Goal: Information Seeking & Learning: Learn about a topic

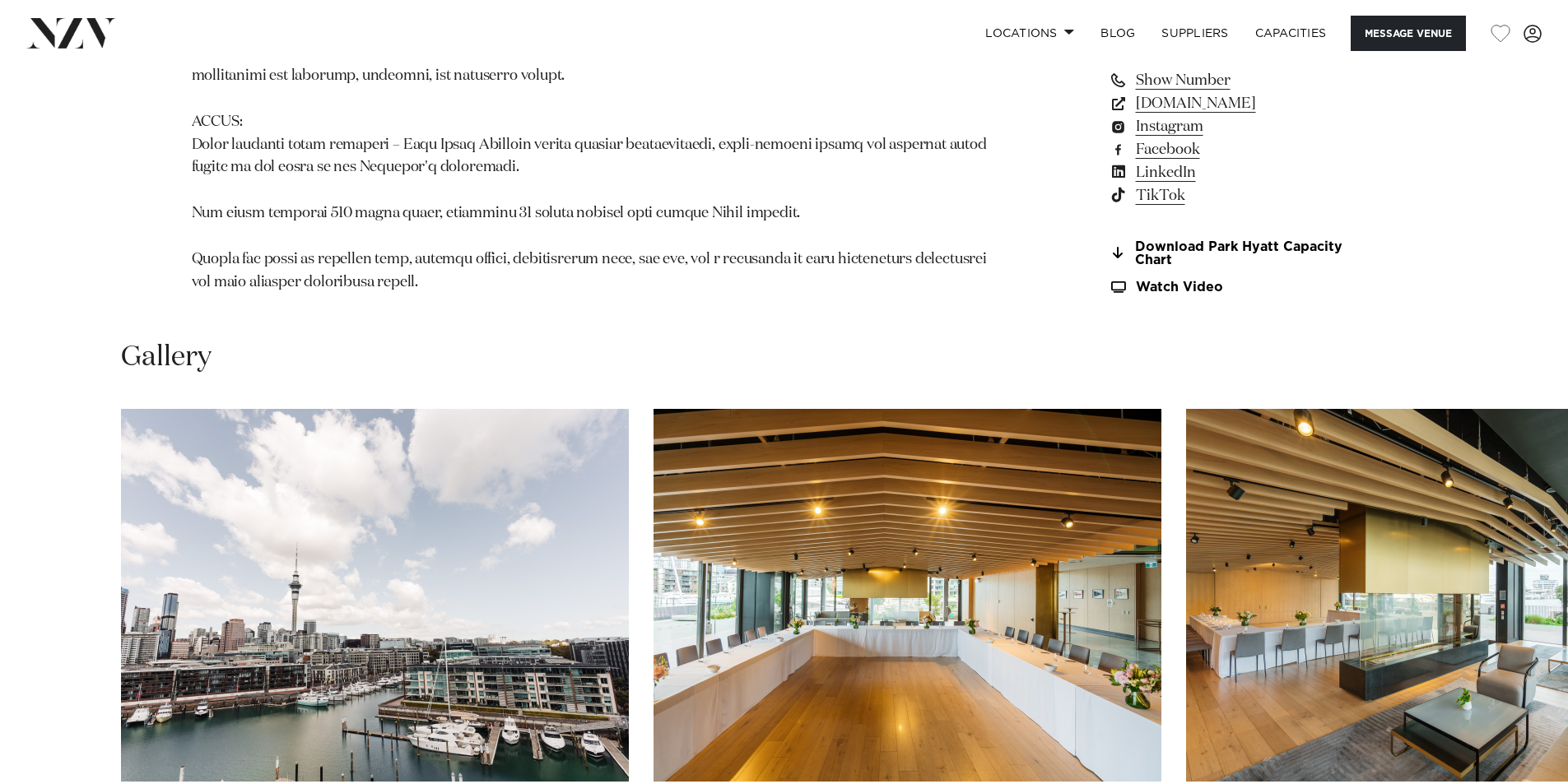
scroll to position [1728, 0]
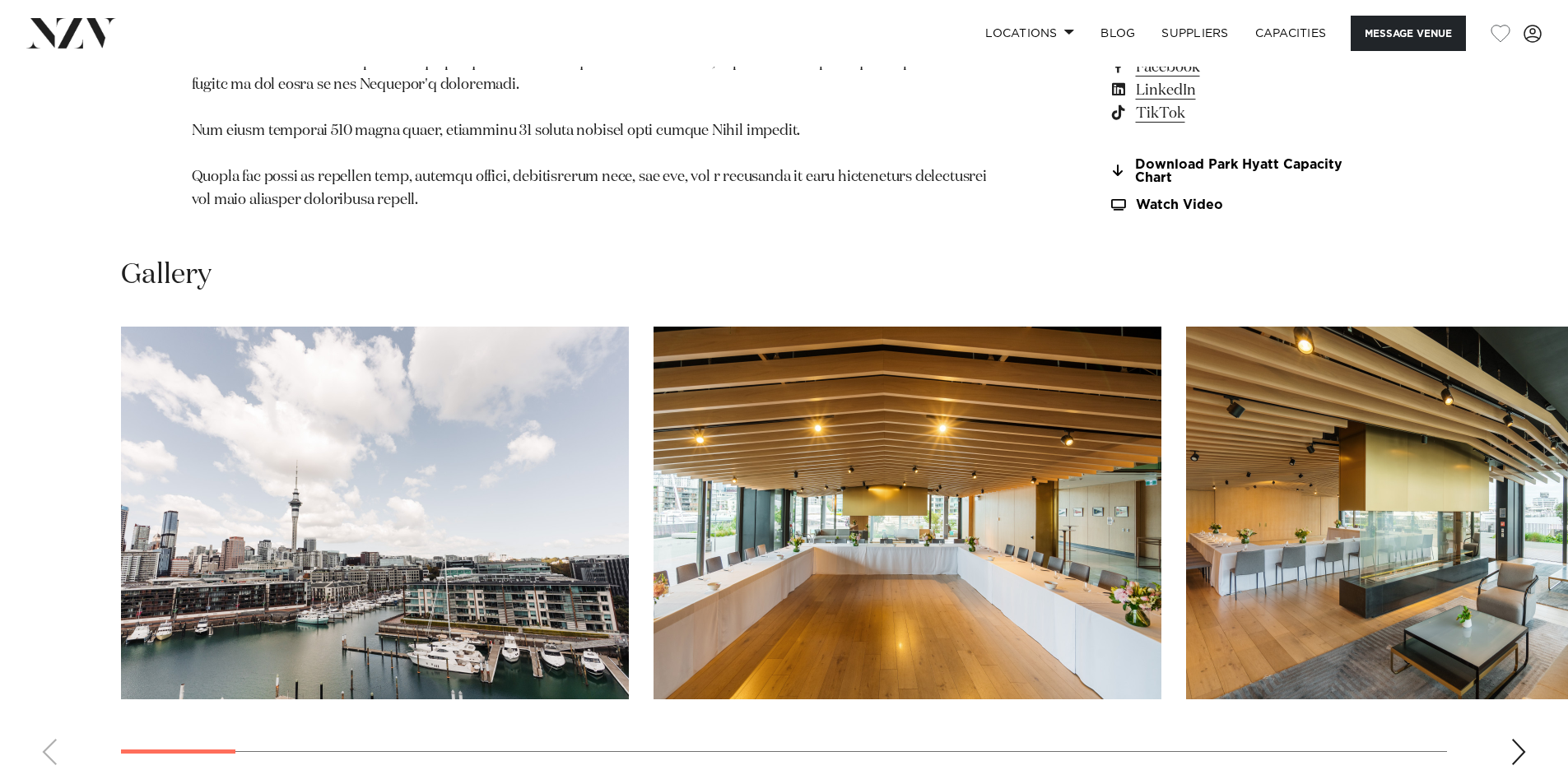
click at [1518, 739] on div "Next slide" at bounding box center [1518, 752] width 17 height 26
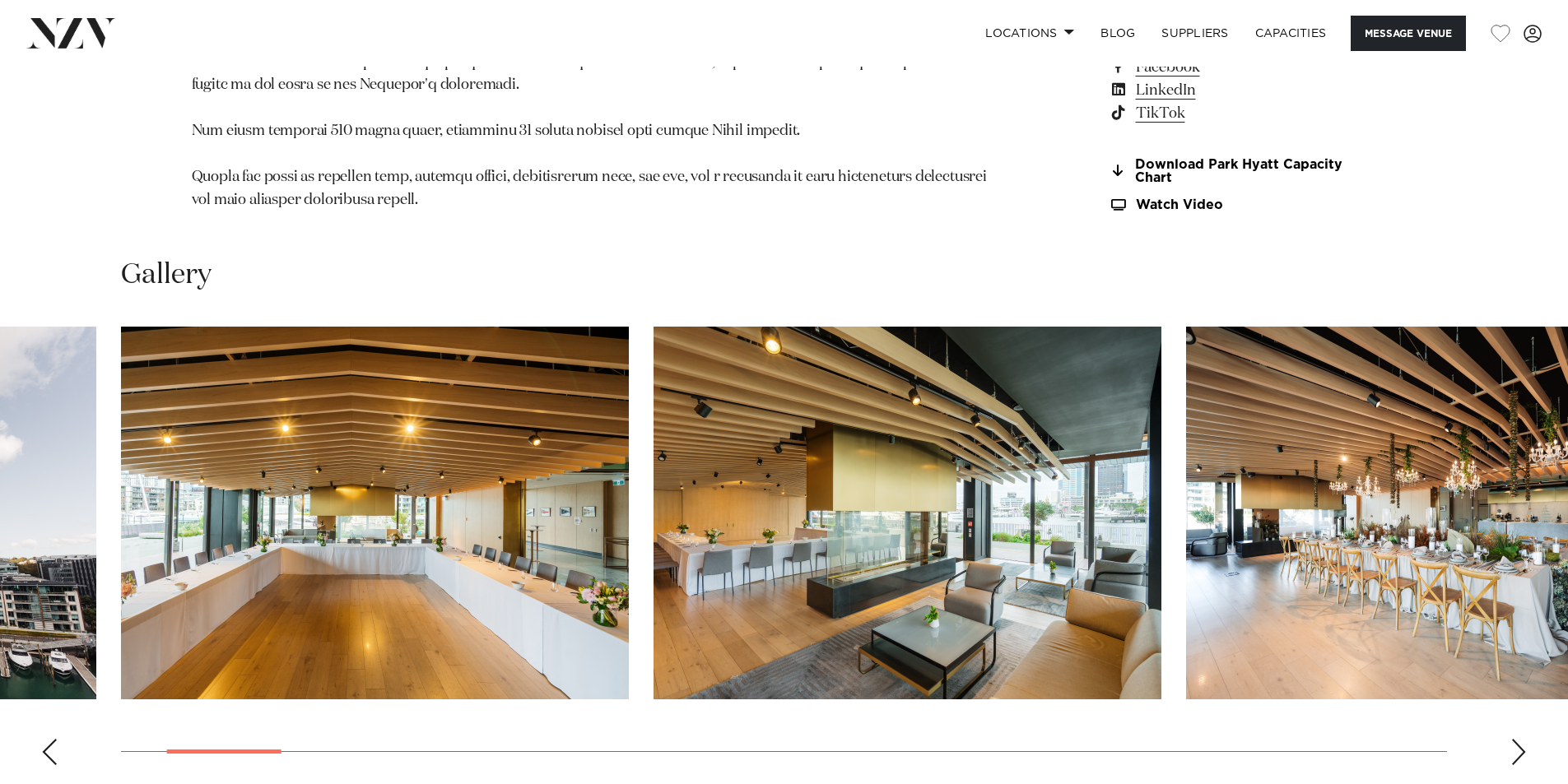
click at [1518, 739] on div "Next slide" at bounding box center [1518, 752] width 17 height 26
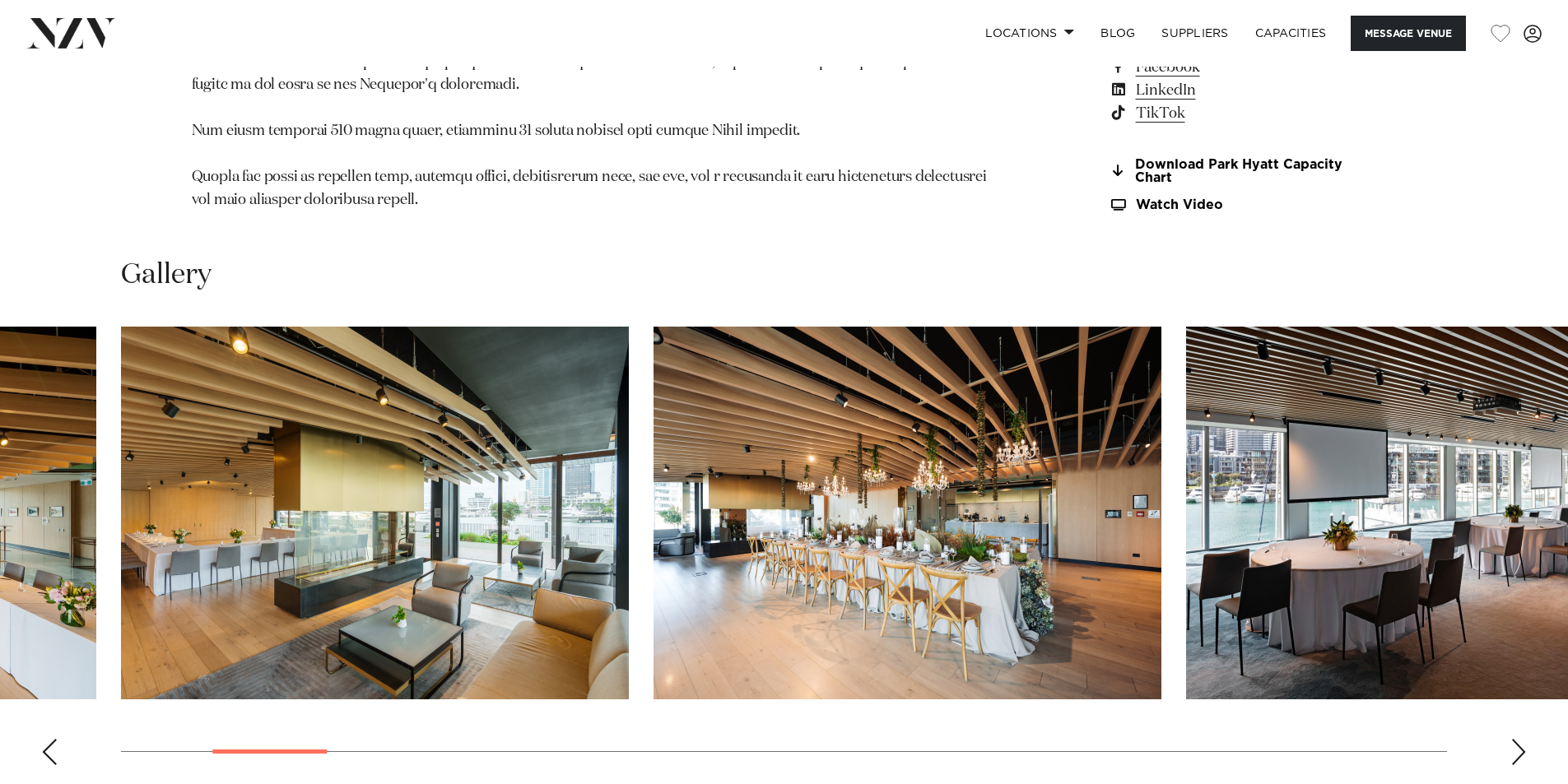
click at [1518, 739] on div "Next slide" at bounding box center [1518, 752] width 17 height 26
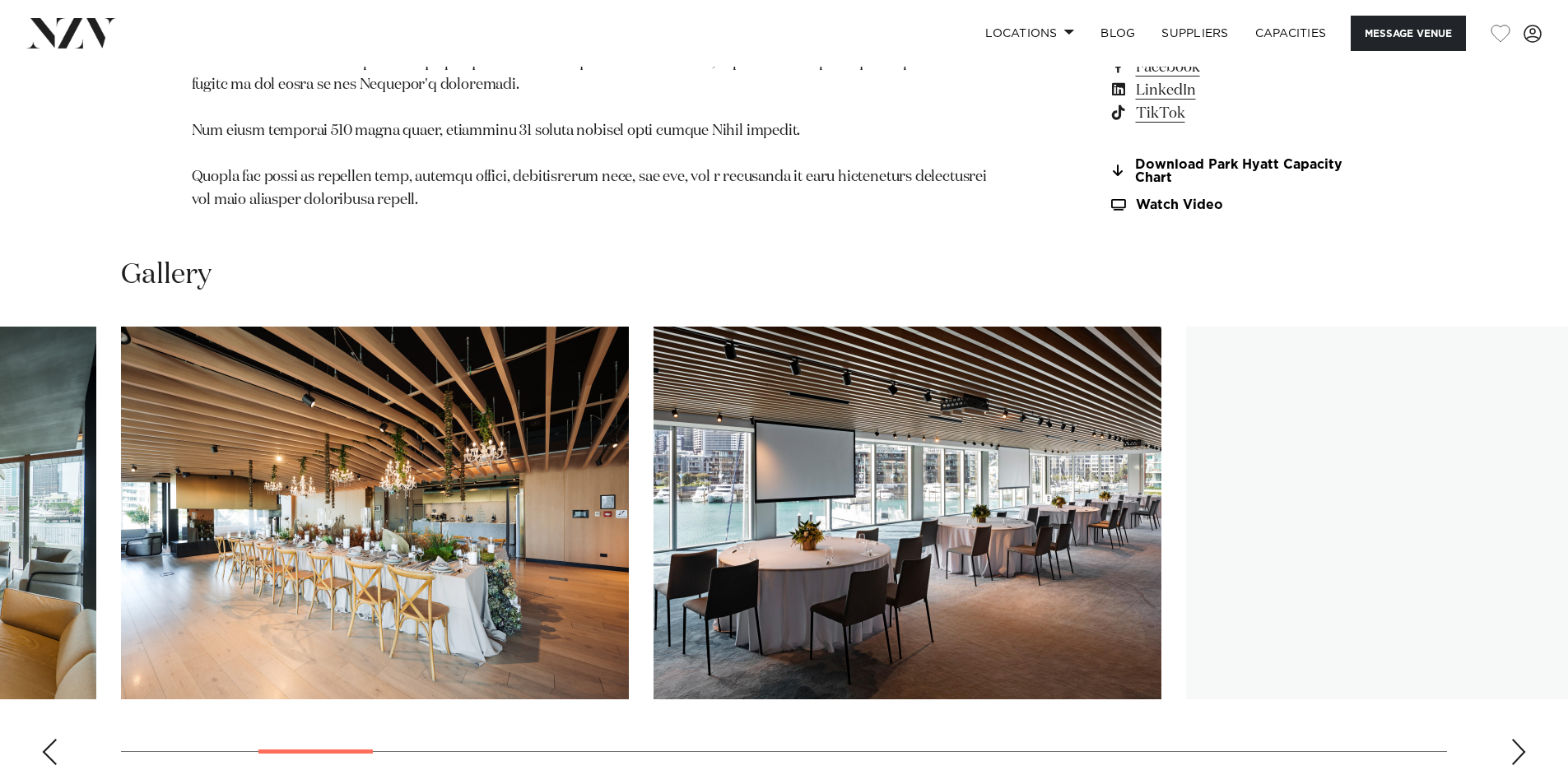
click at [1518, 739] on div "Next slide" at bounding box center [1518, 752] width 17 height 26
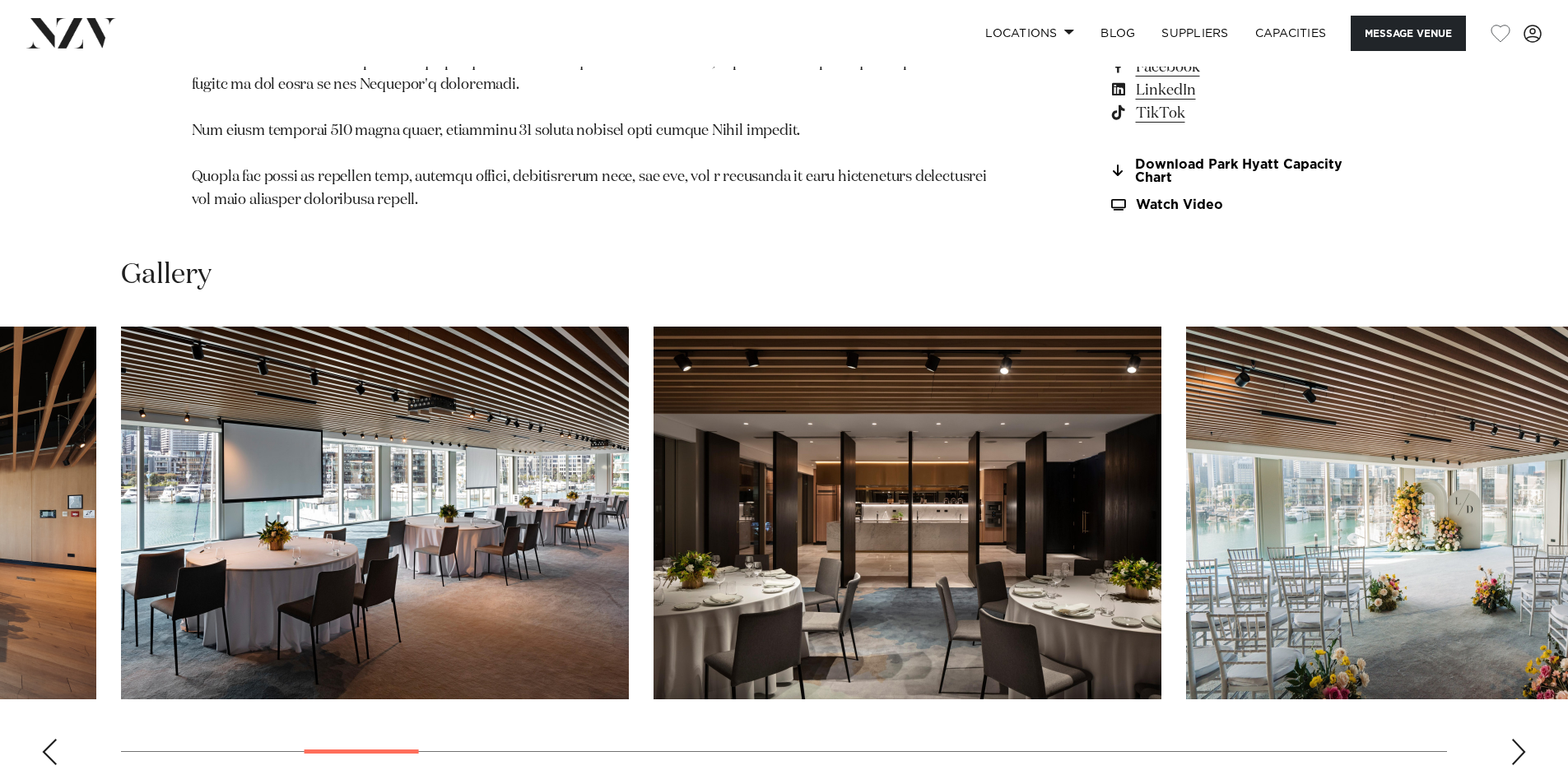
click at [1518, 739] on div "Next slide" at bounding box center [1518, 752] width 17 height 26
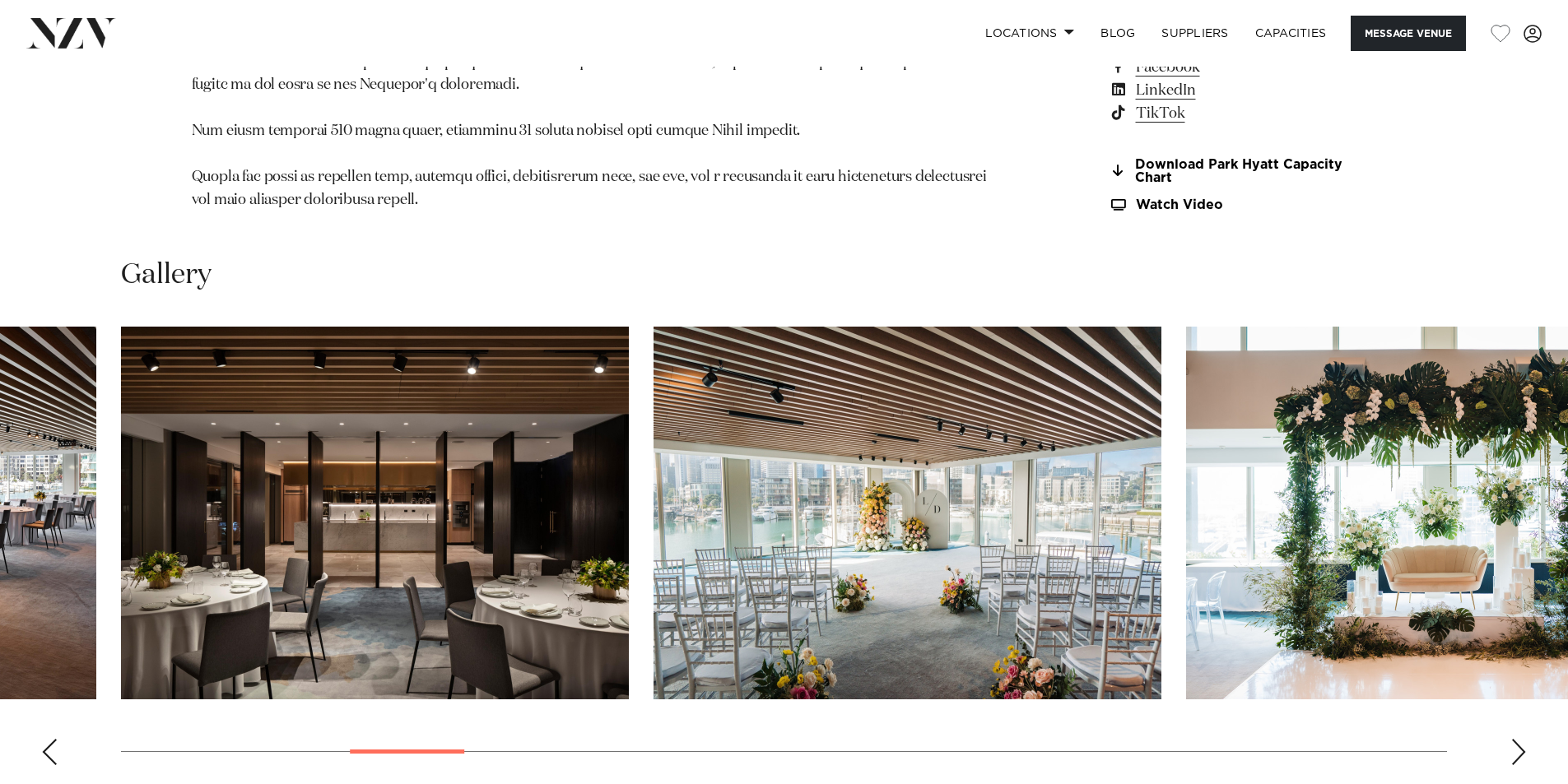
click at [1518, 739] on div "Next slide" at bounding box center [1518, 752] width 17 height 26
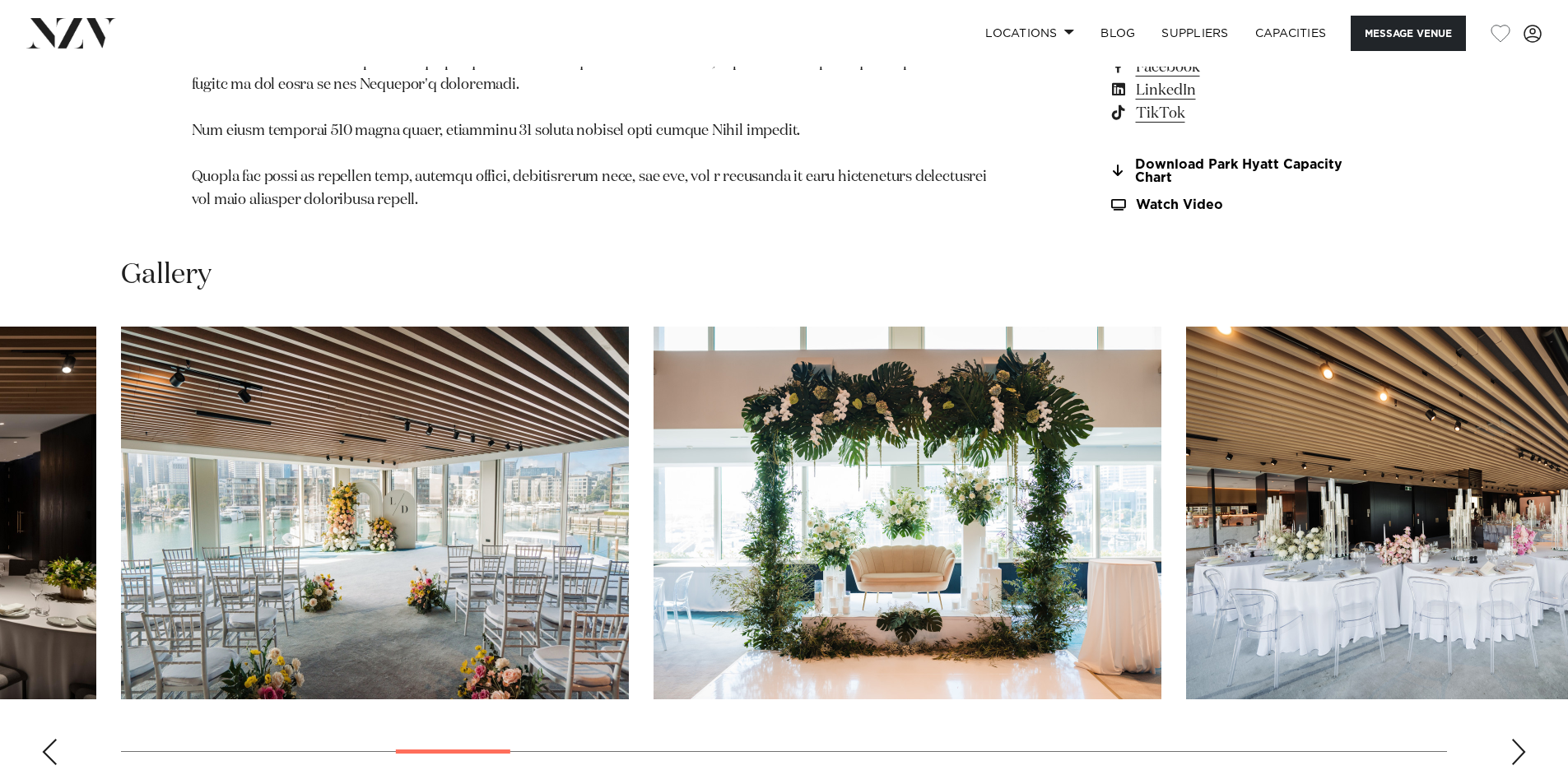
click at [1518, 739] on div "Next slide" at bounding box center [1518, 752] width 17 height 26
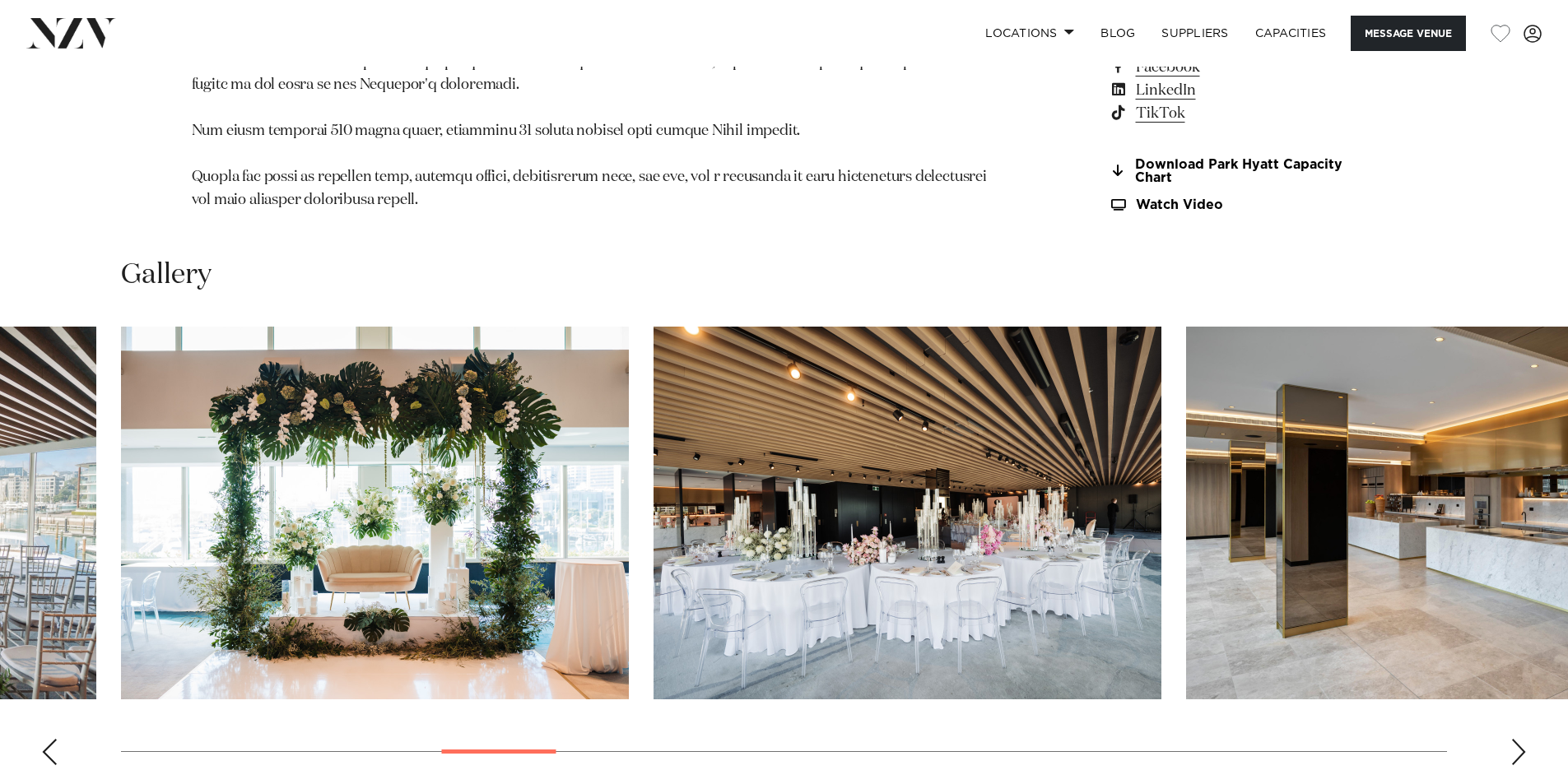
click at [1518, 739] on div "Next slide" at bounding box center [1518, 752] width 17 height 26
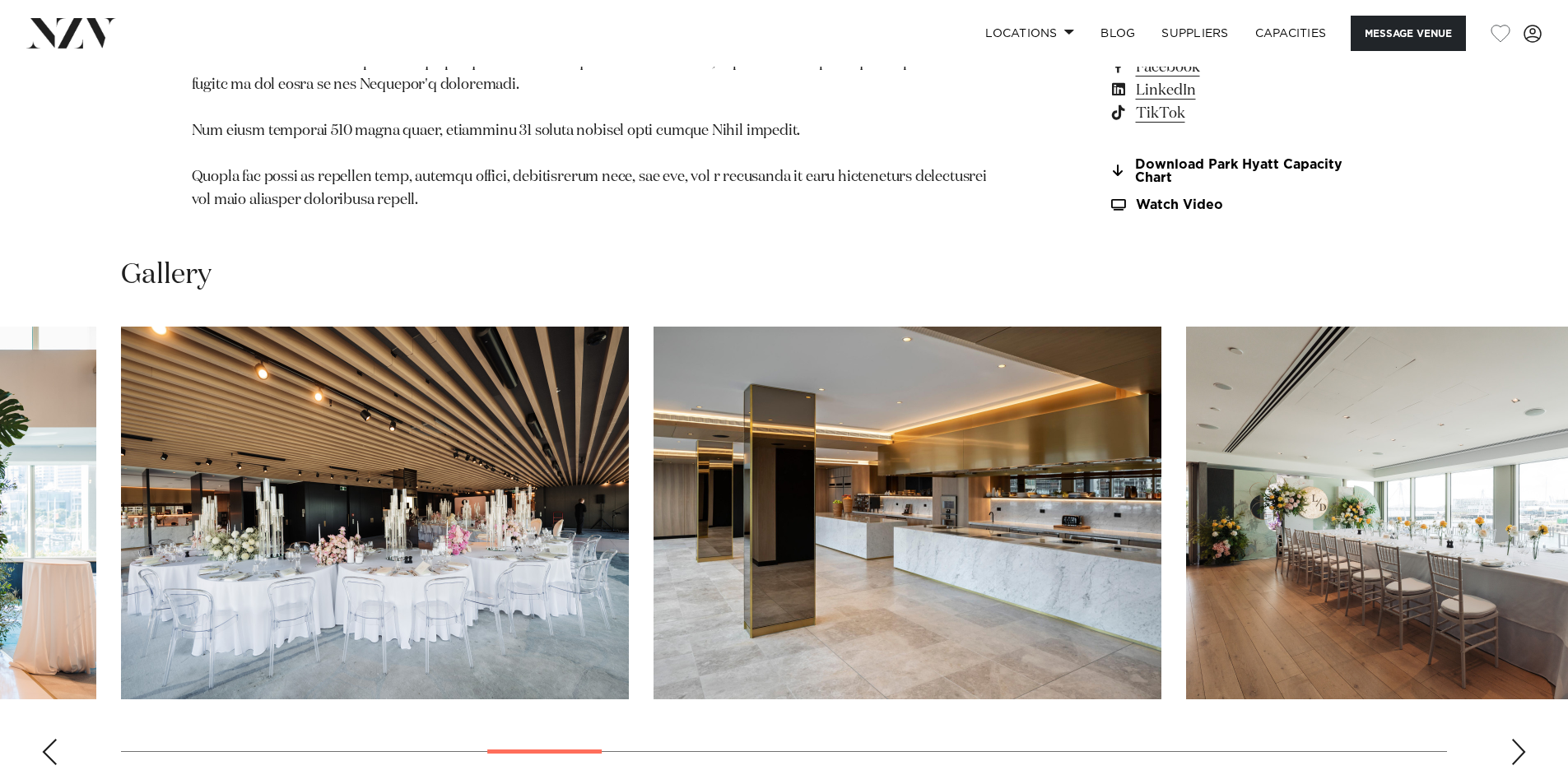
click at [1518, 739] on div "Next slide" at bounding box center [1518, 752] width 17 height 26
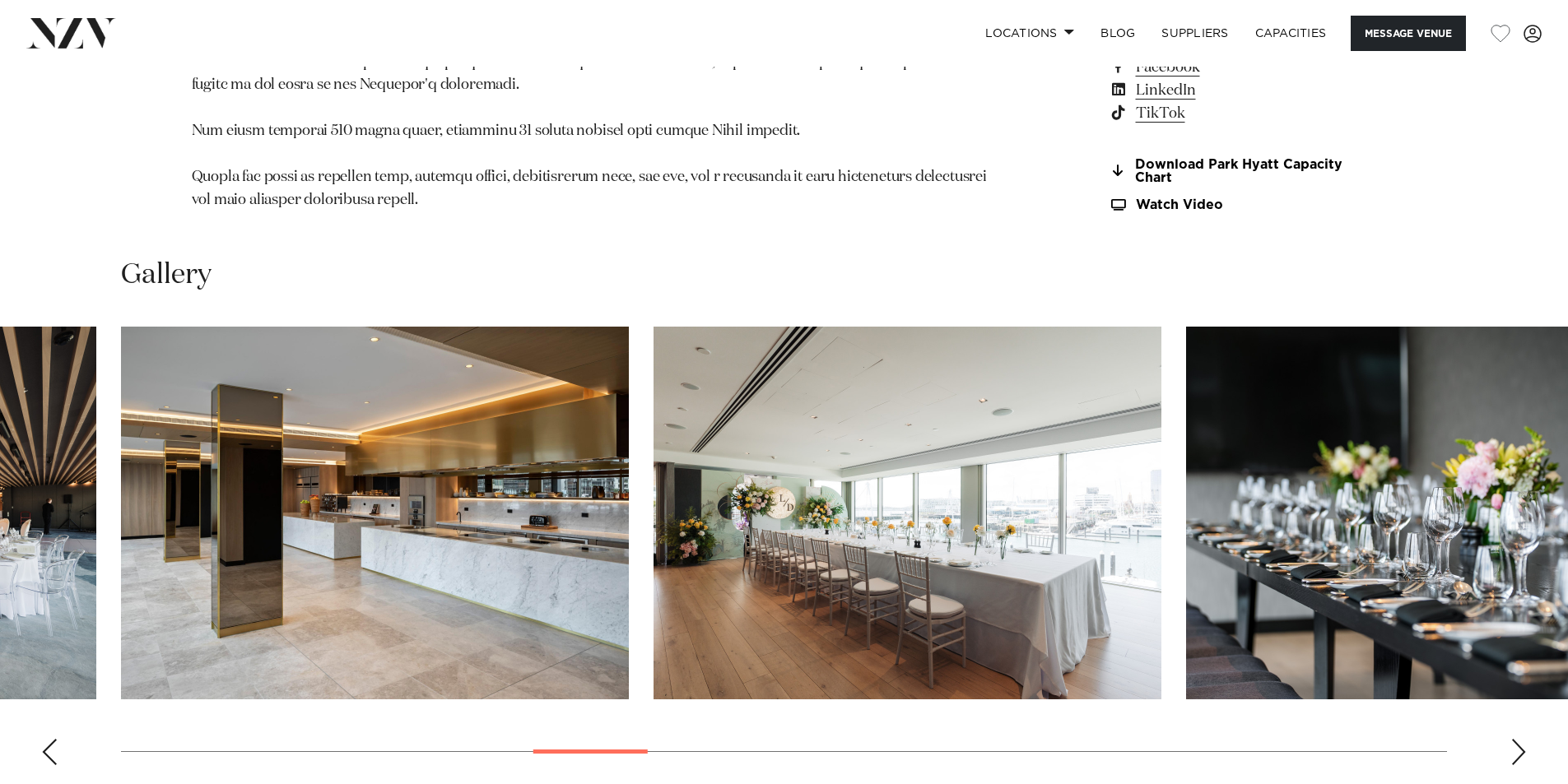
click at [1518, 739] on div "Next slide" at bounding box center [1518, 752] width 17 height 26
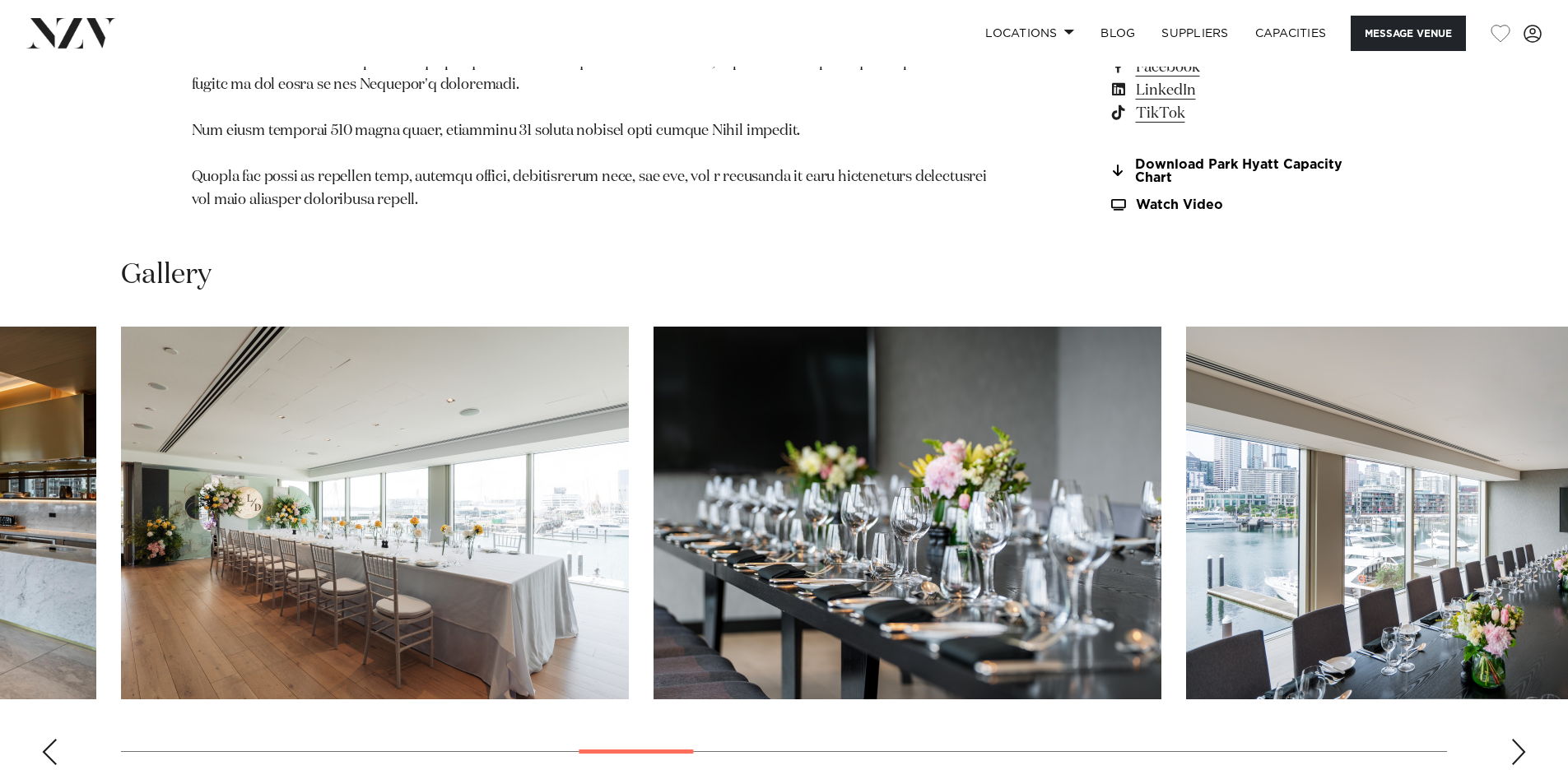
click at [1518, 739] on div "Next slide" at bounding box center [1518, 752] width 17 height 26
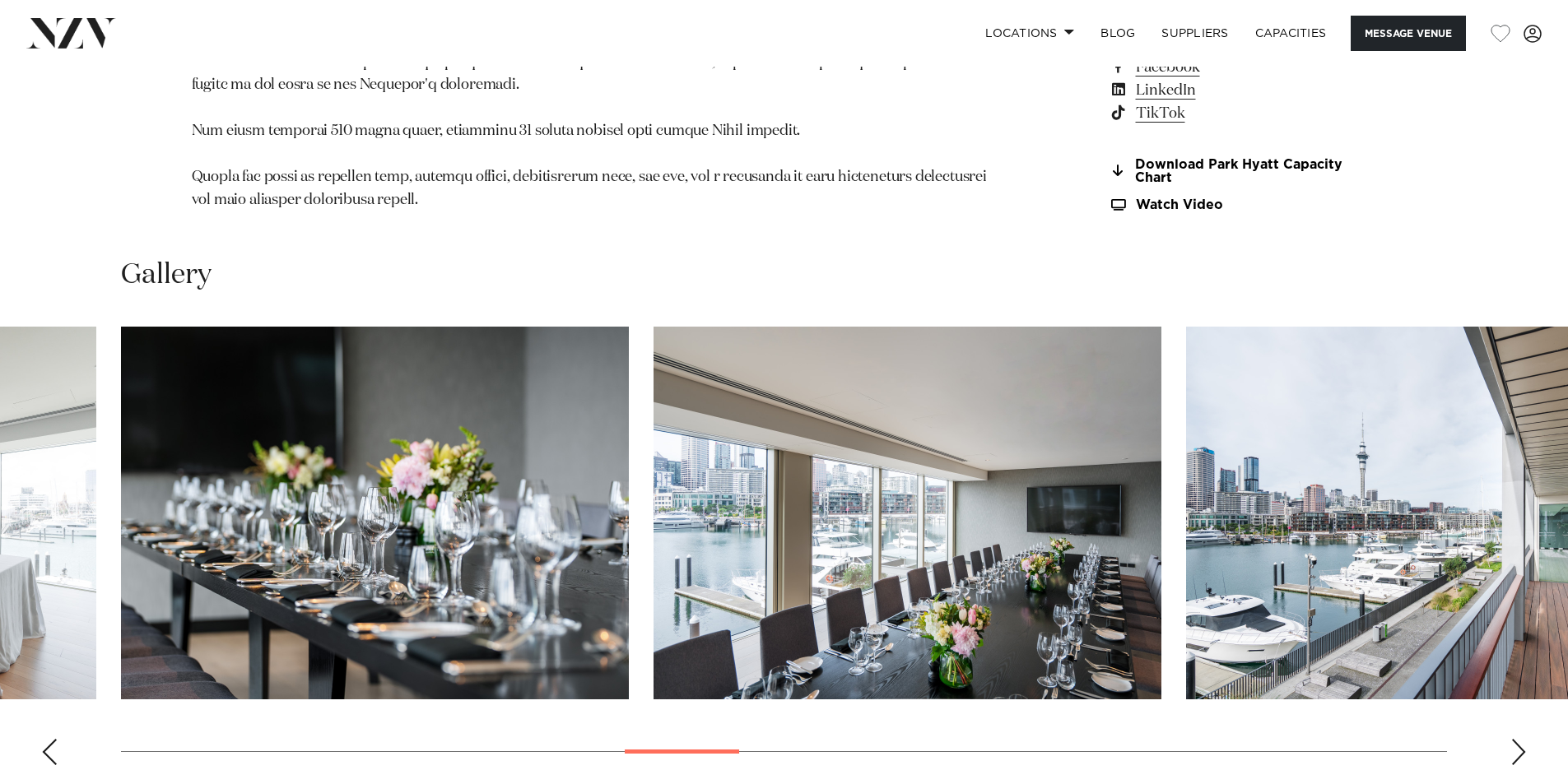
click at [1518, 739] on div "Next slide" at bounding box center [1518, 752] width 17 height 26
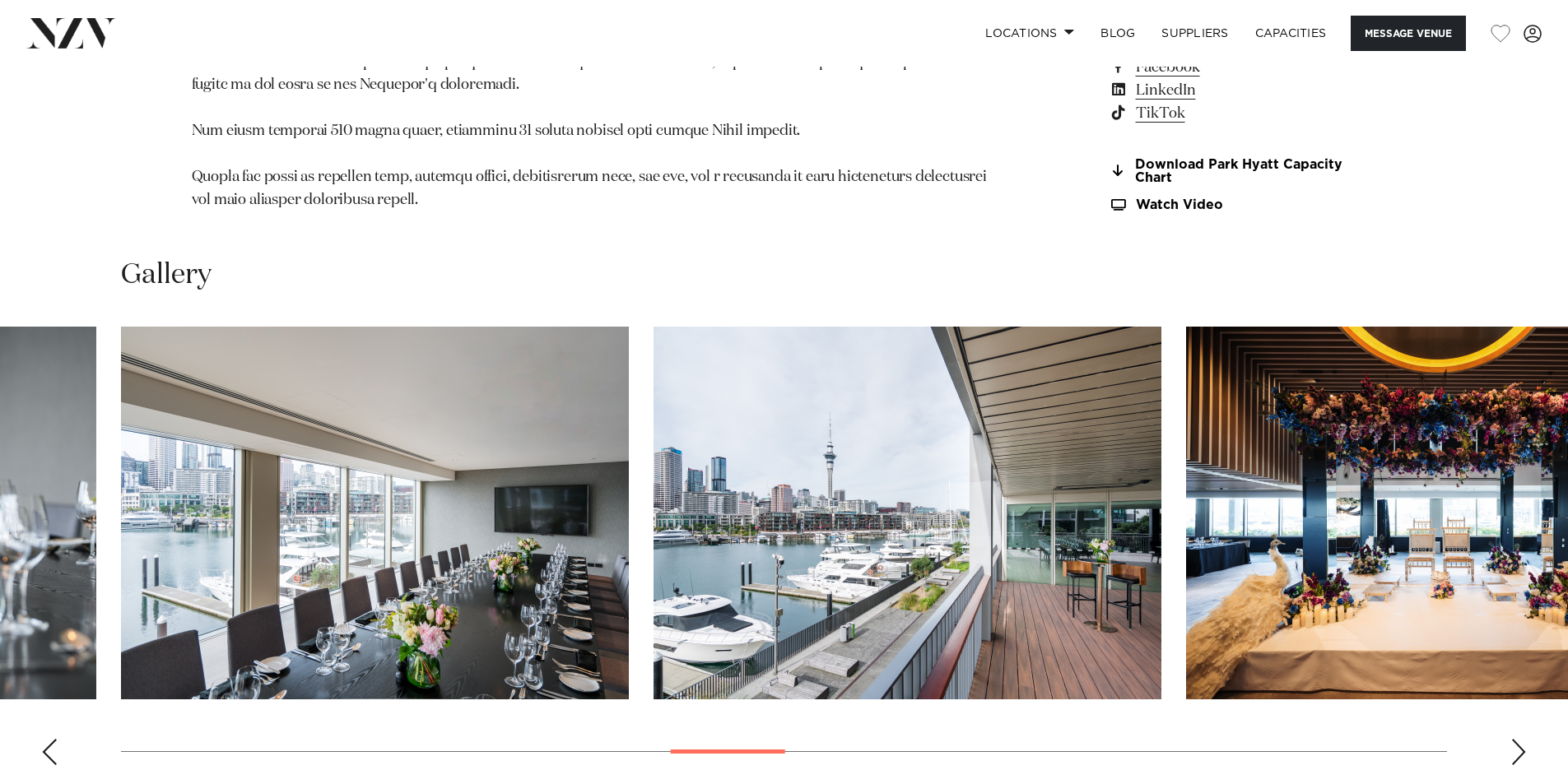
click at [1518, 739] on div "Next slide" at bounding box center [1518, 752] width 17 height 26
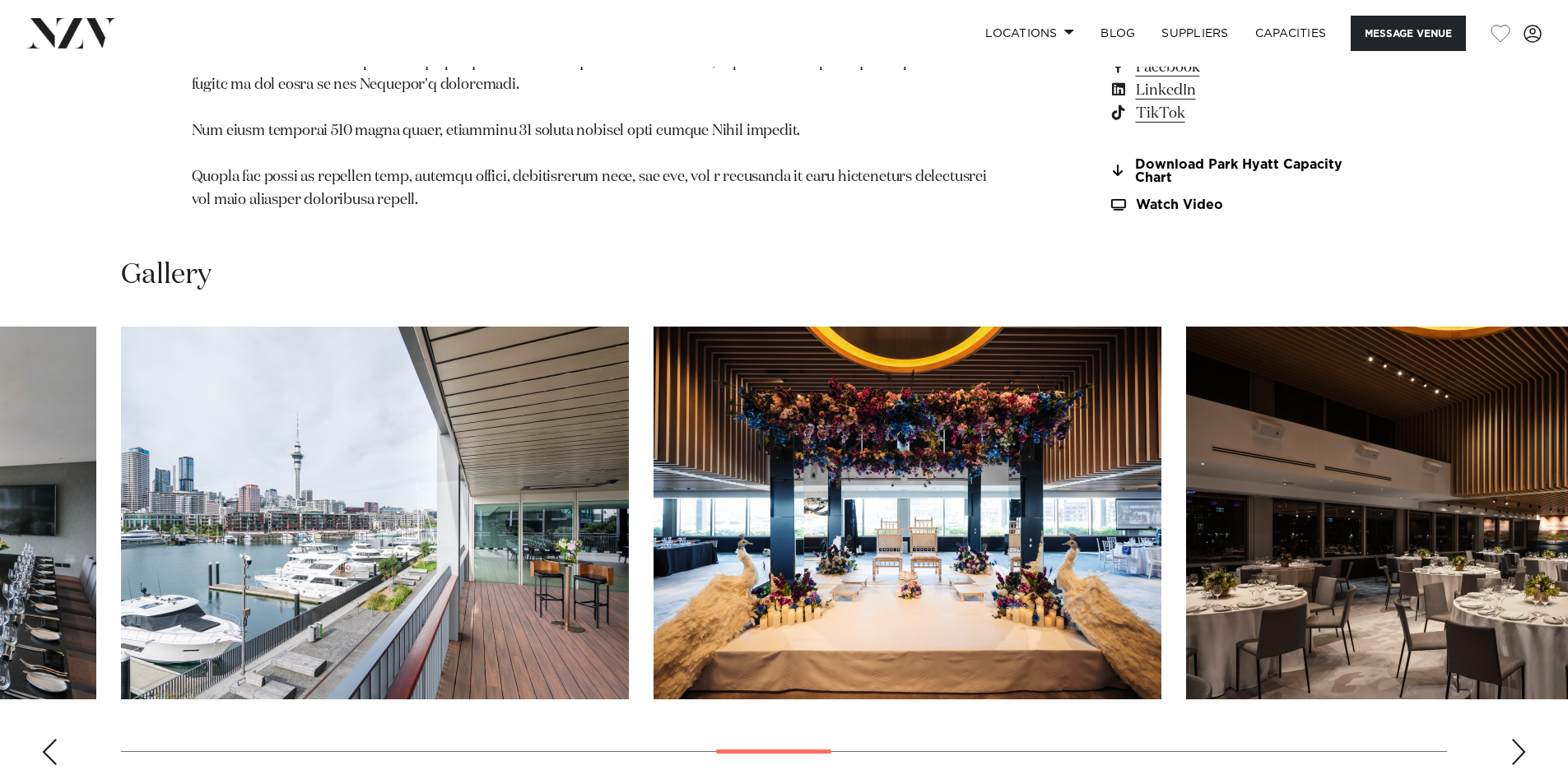
click at [1518, 739] on div "Next slide" at bounding box center [1518, 752] width 17 height 26
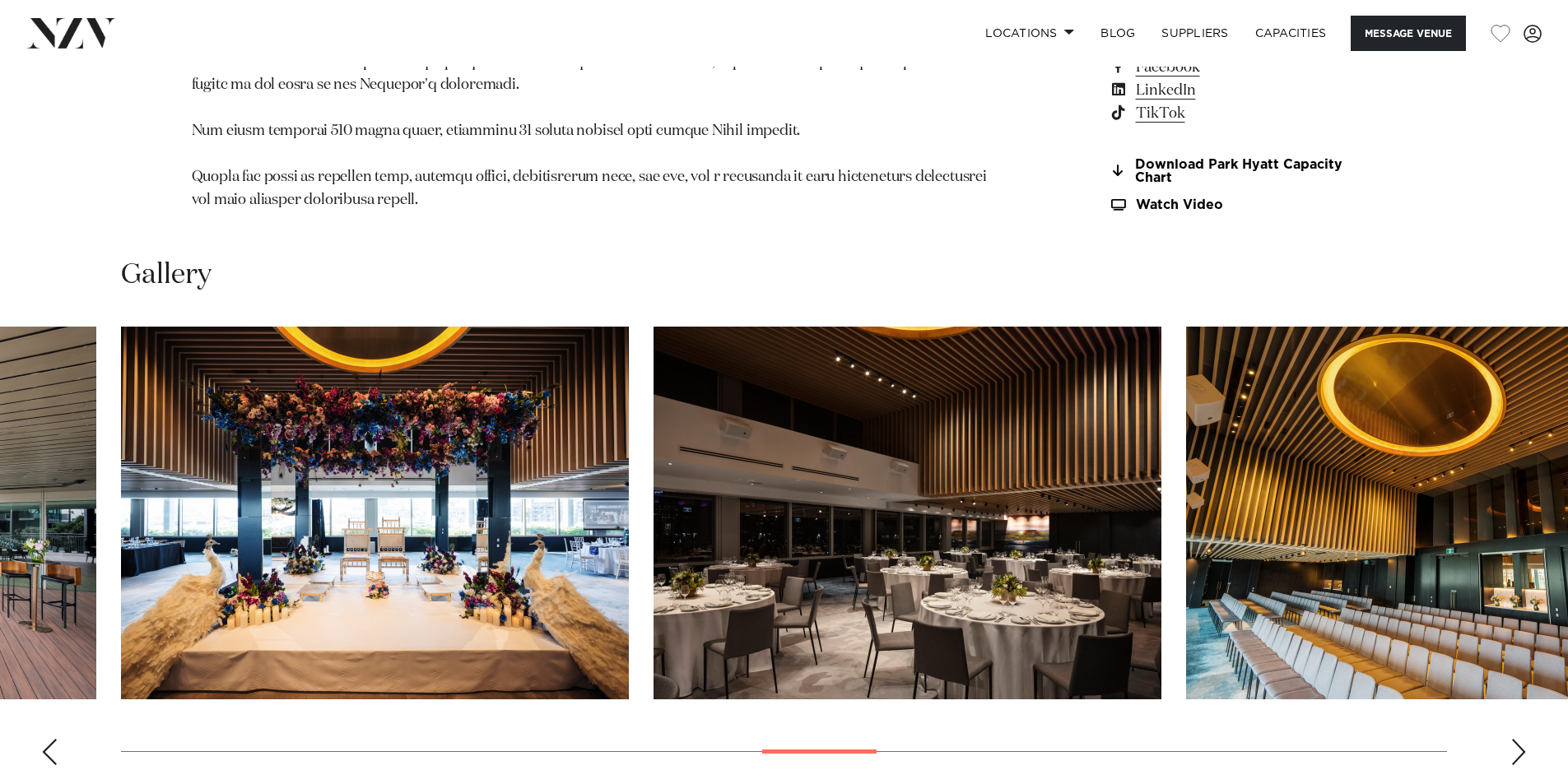
click at [1518, 739] on div "Next slide" at bounding box center [1518, 752] width 17 height 26
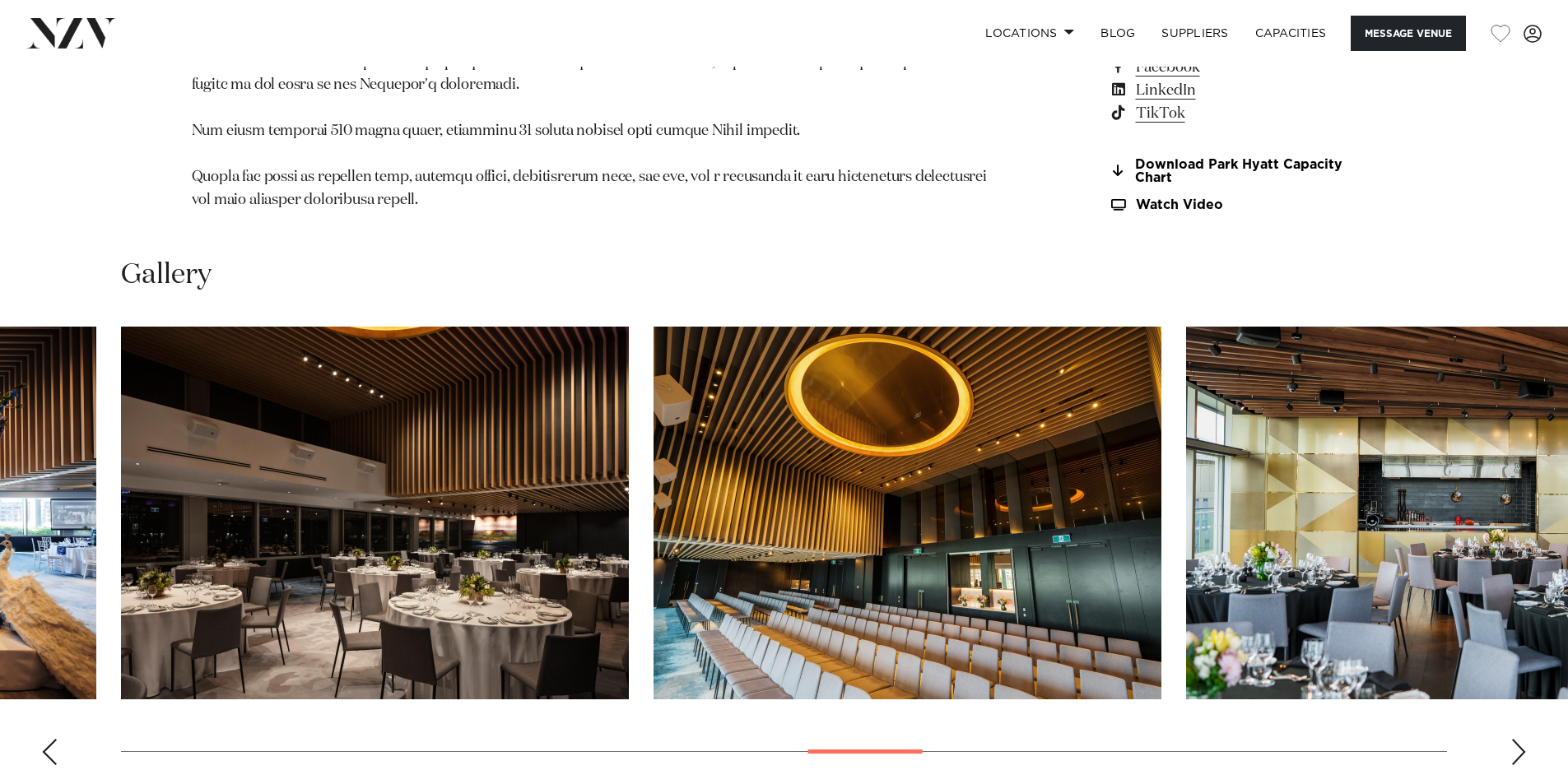
click at [1518, 739] on div "Next slide" at bounding box center [1518, 752] width 17 height 26
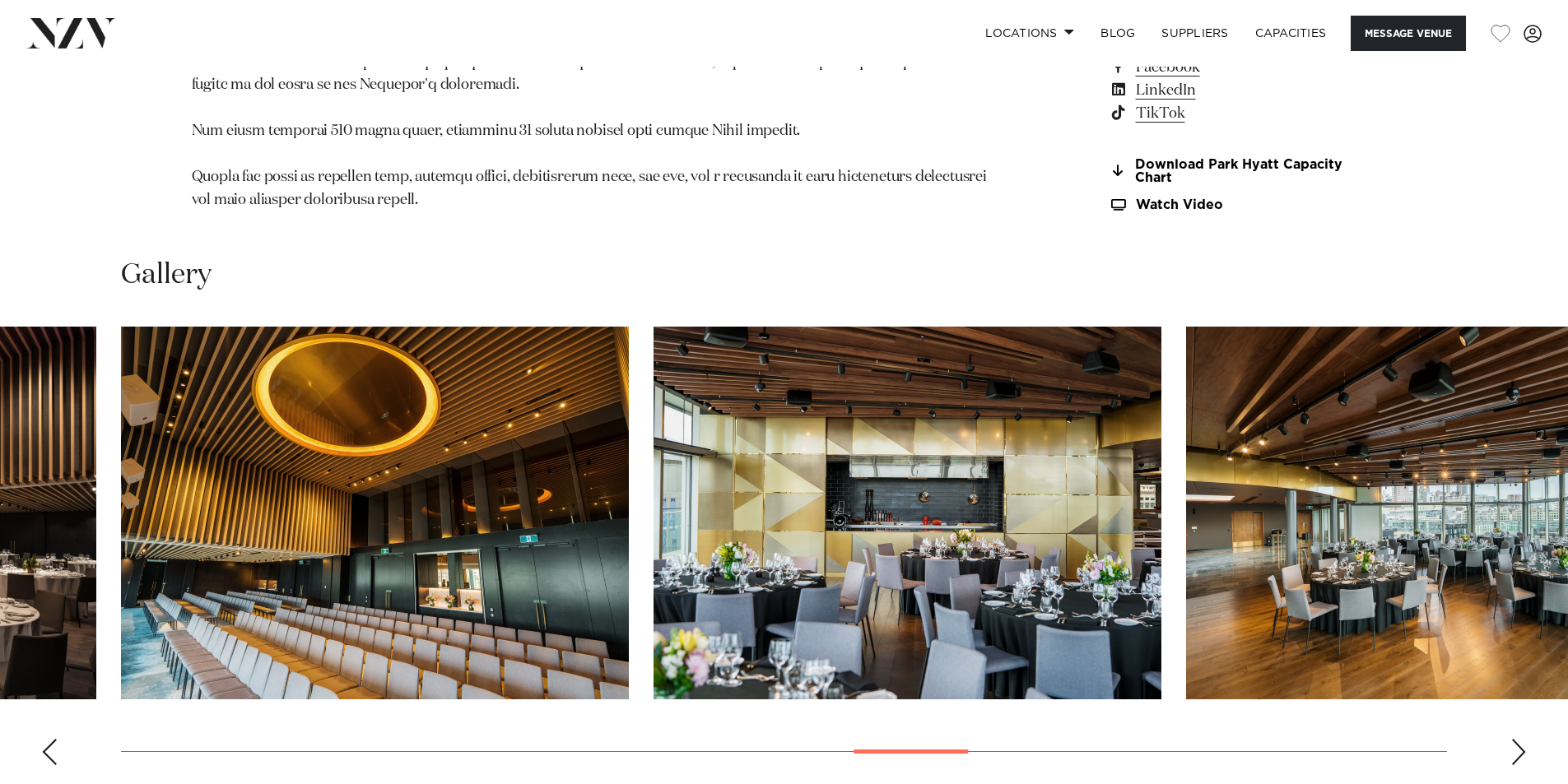
click at [1518, 739] on div "Next slide" at bounding box center [1518, 752] width 17 height 26
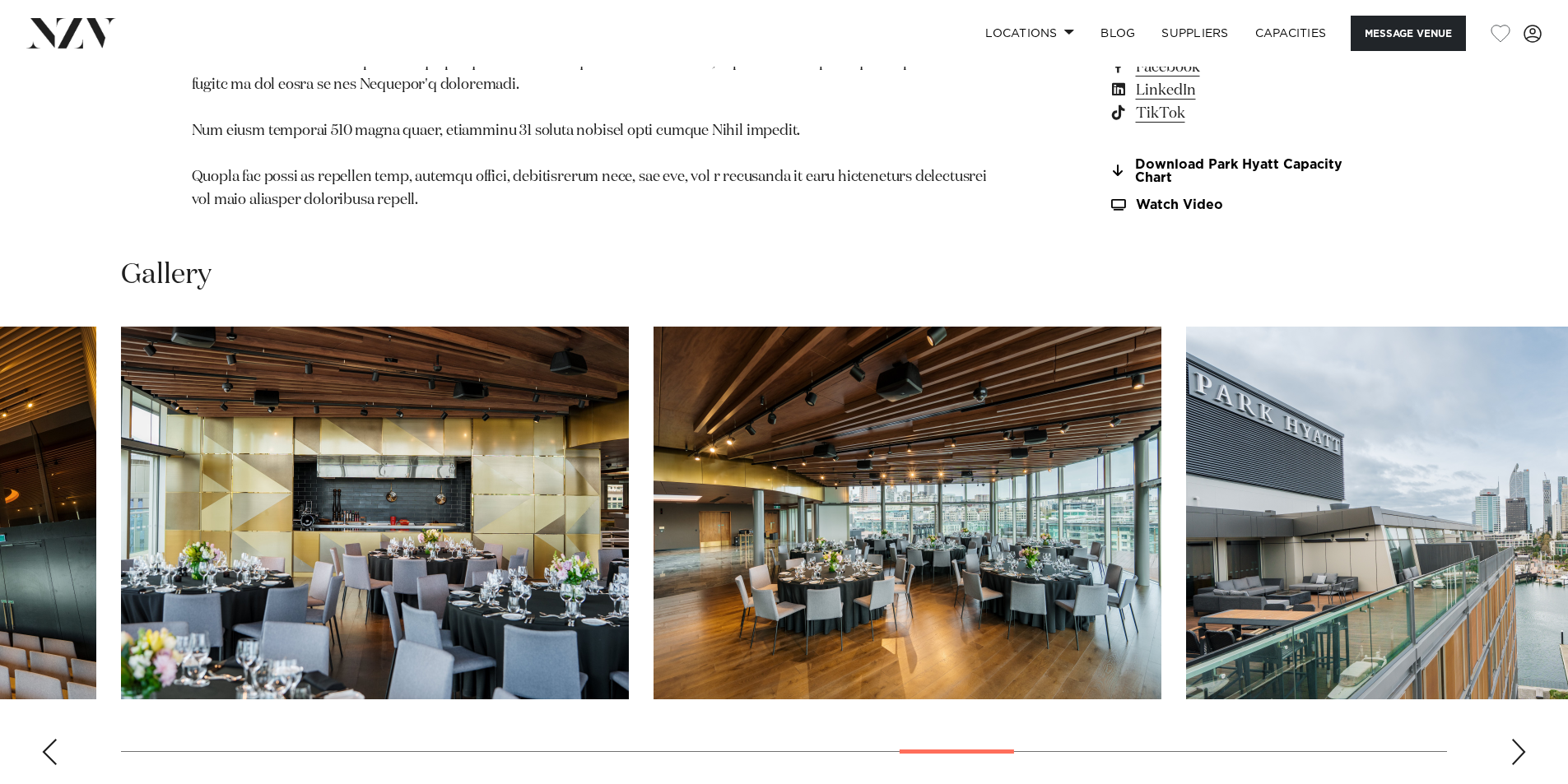
click at [1518, 739] on div "Next slide" at bounding box center [1518, 752] width 17 height 26
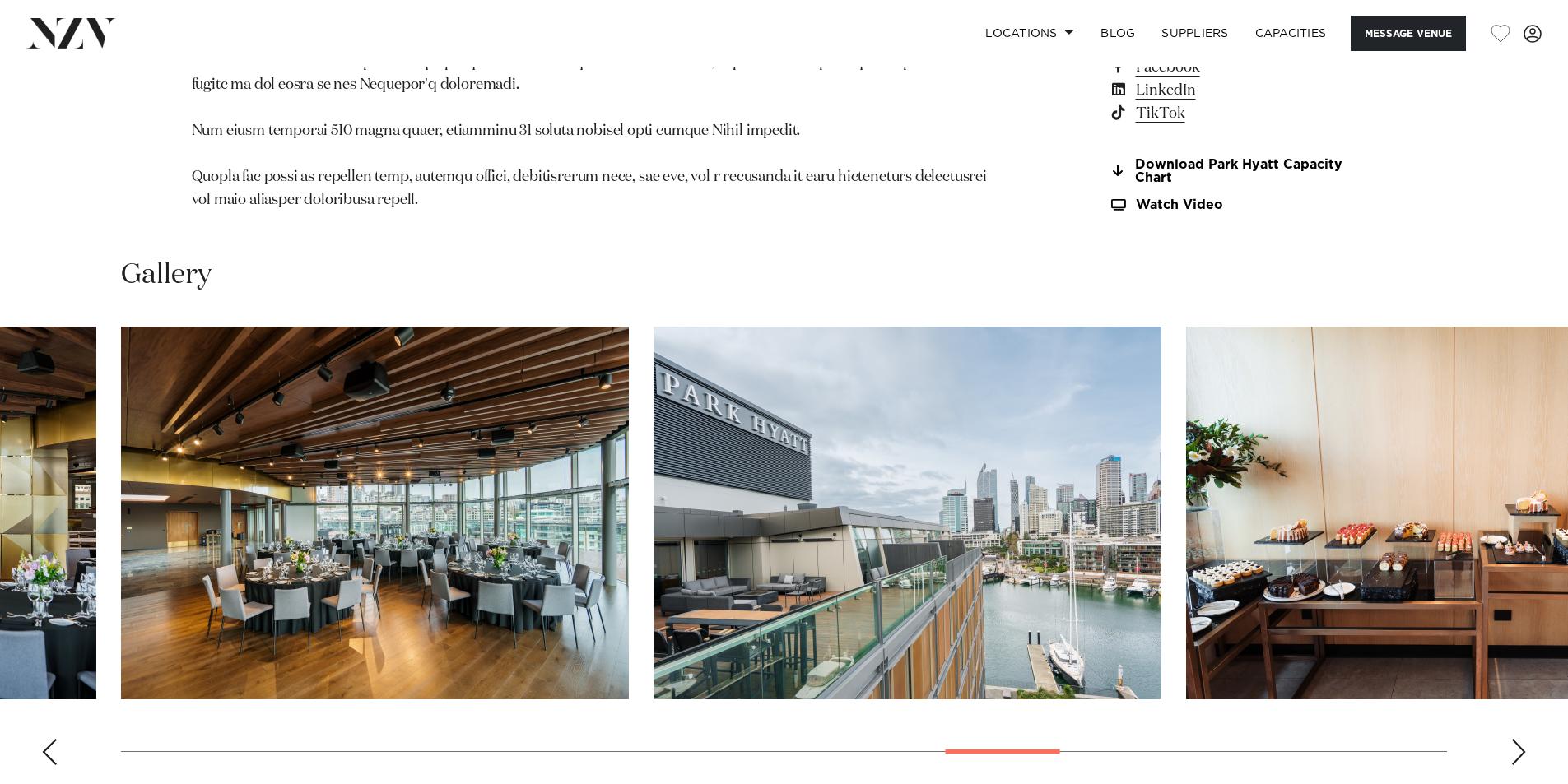
click at [54, 739] on div "Previous slide" at bounding box center [49, 752] width 17 height 26
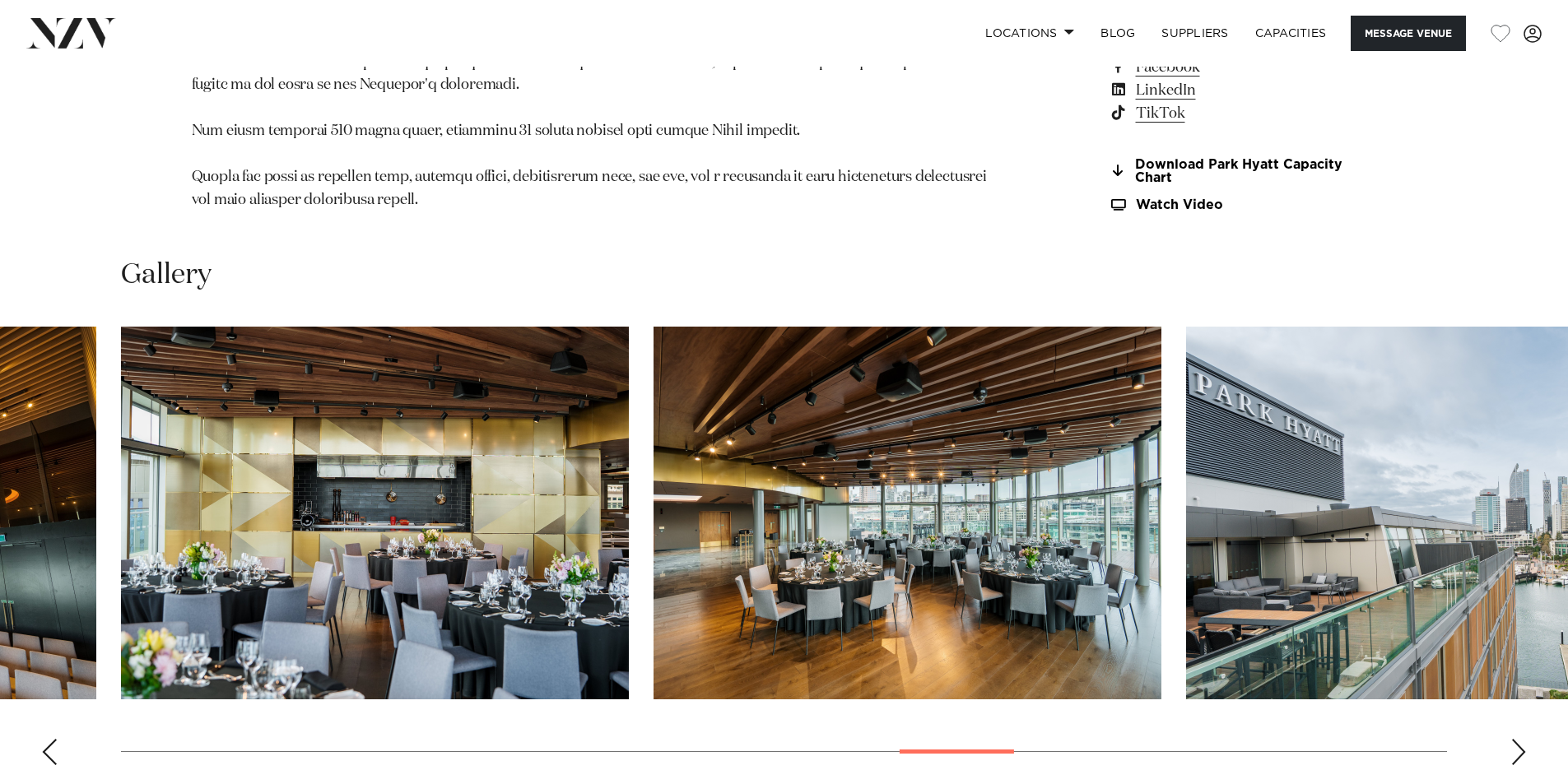
click at [513, 539] on img "18 / 29" at bounding box center [375, 513] width 508 height 372
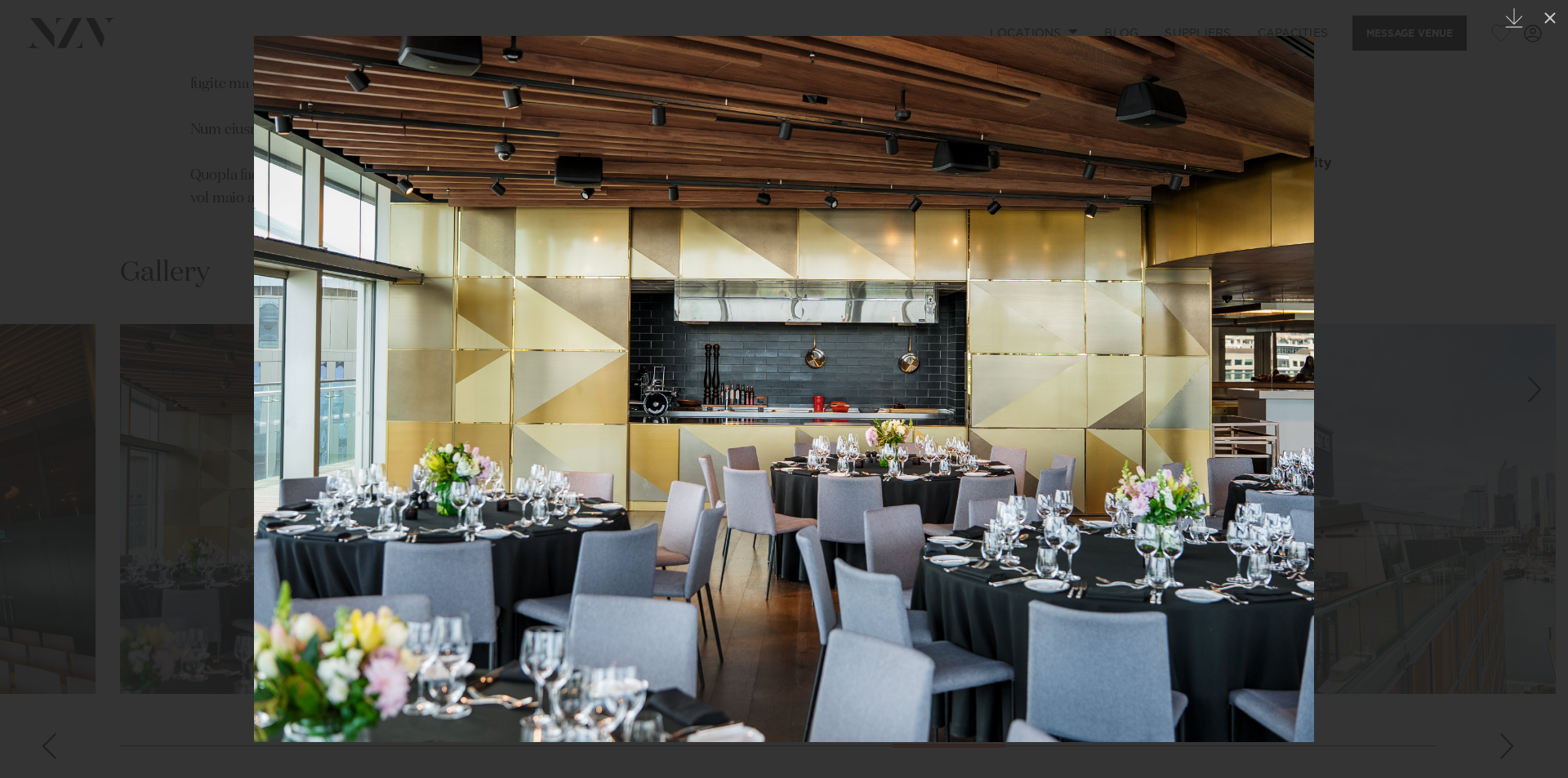
click at [1471, 383] on div at bounding box center [784, 389] width 1568 height 778
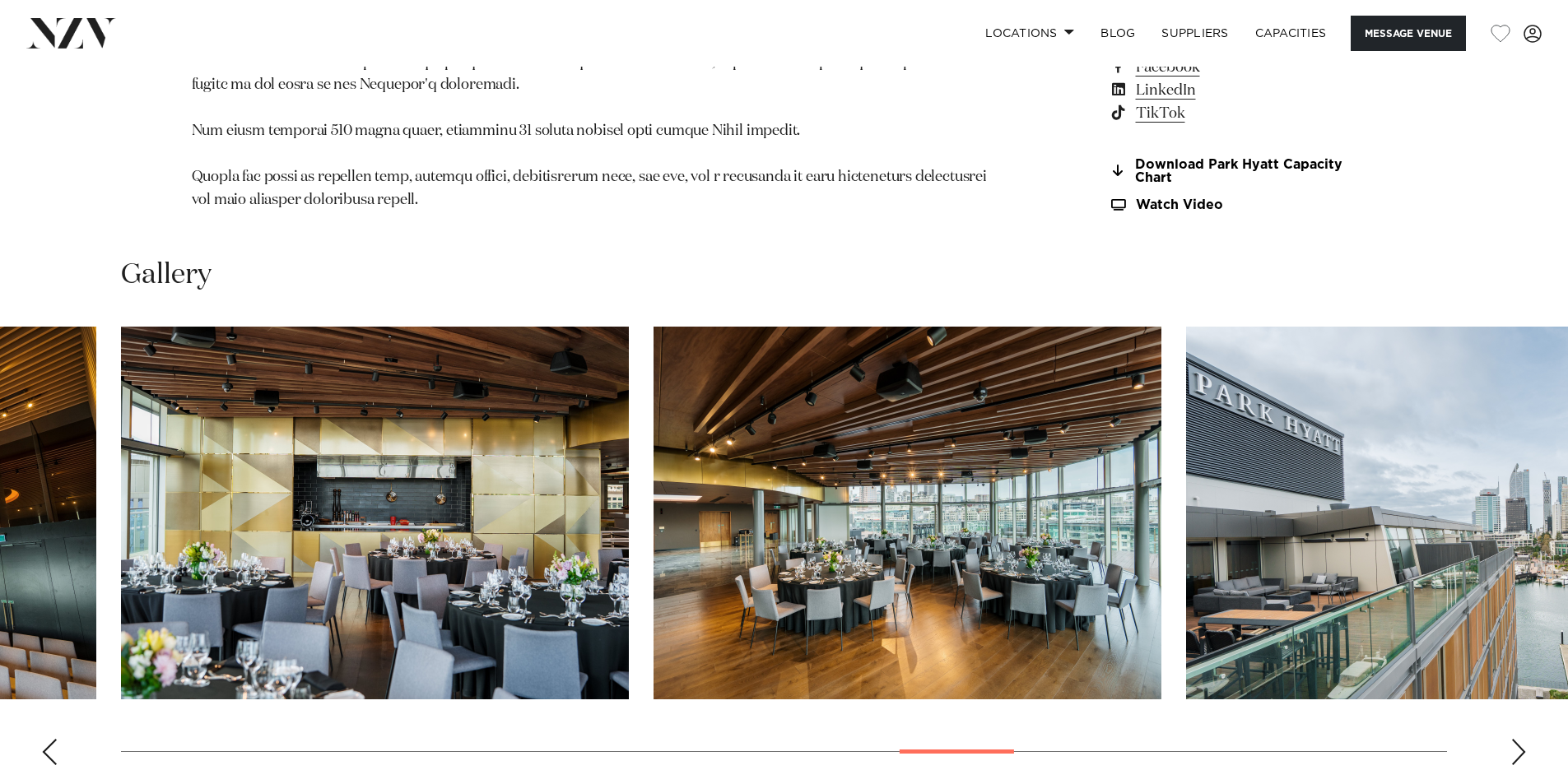
click at [1013, 549] on img "19 / 29" at bounding box center [907, 513] width 508 height 372
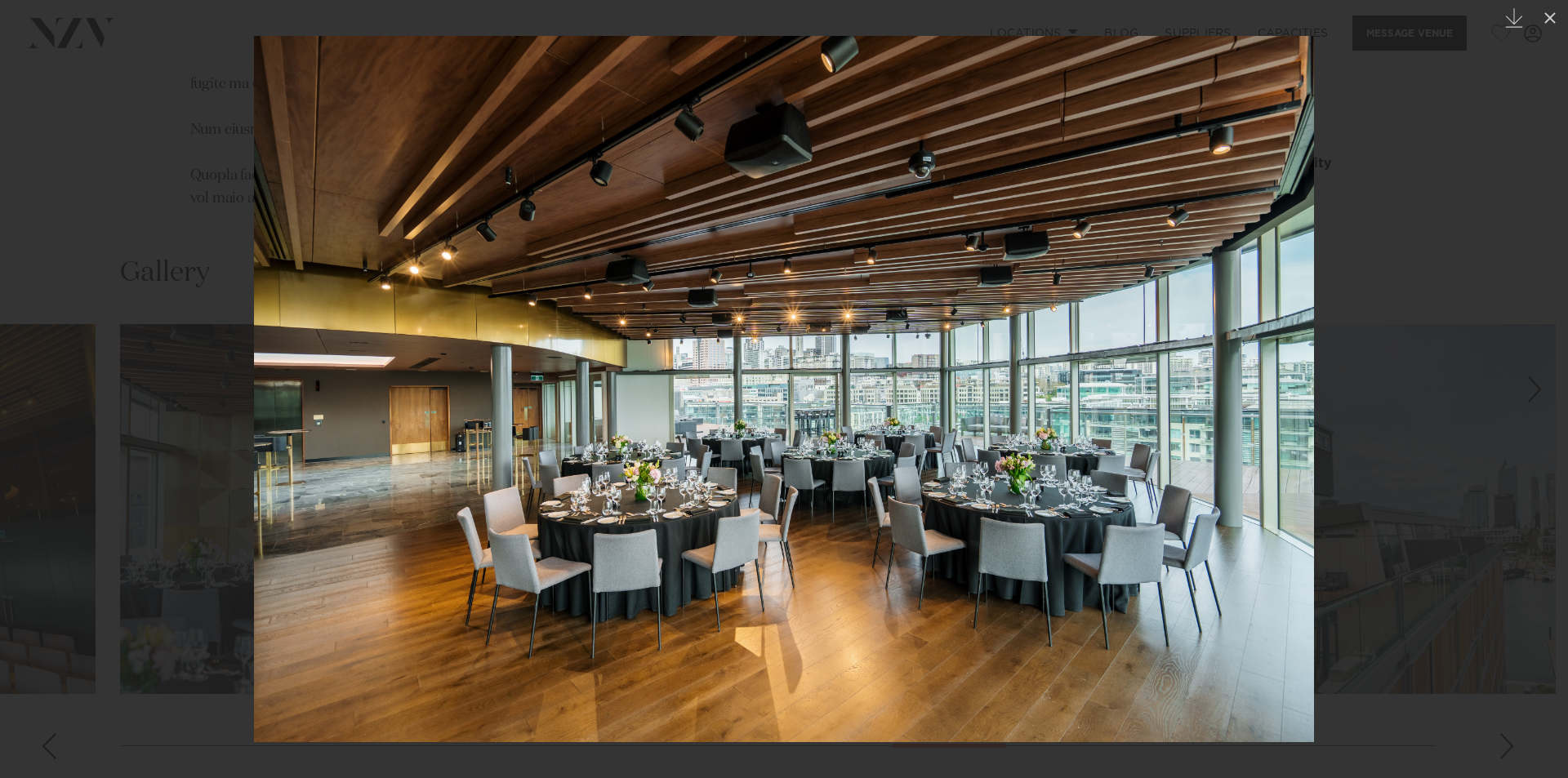
click at [180, 498] on div at bounding box center [784, 389] width 1568 height 778
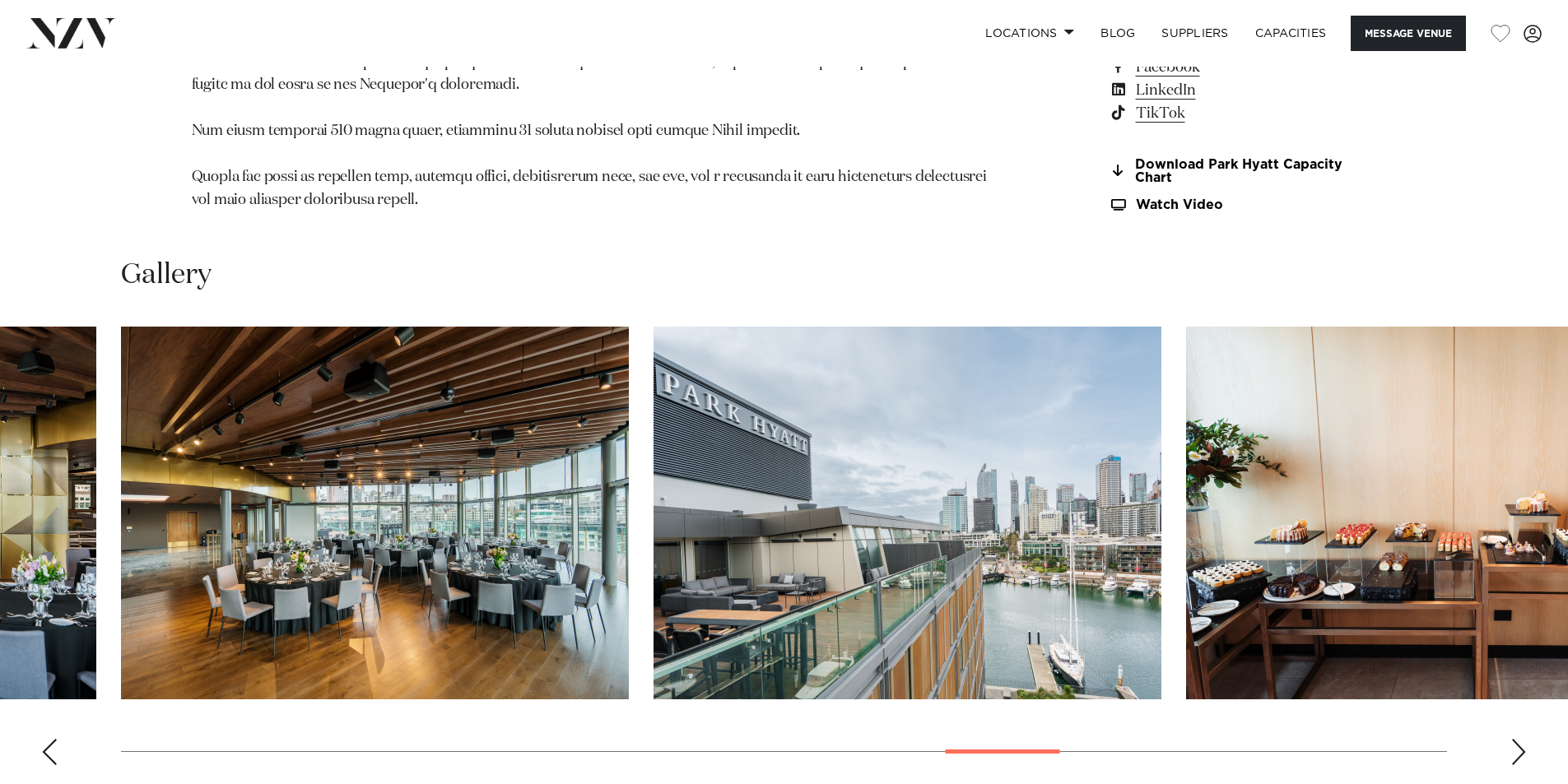
click at [1520, 739] on div "Next slide" at bounding box center [1518, 752] width 17 height 26
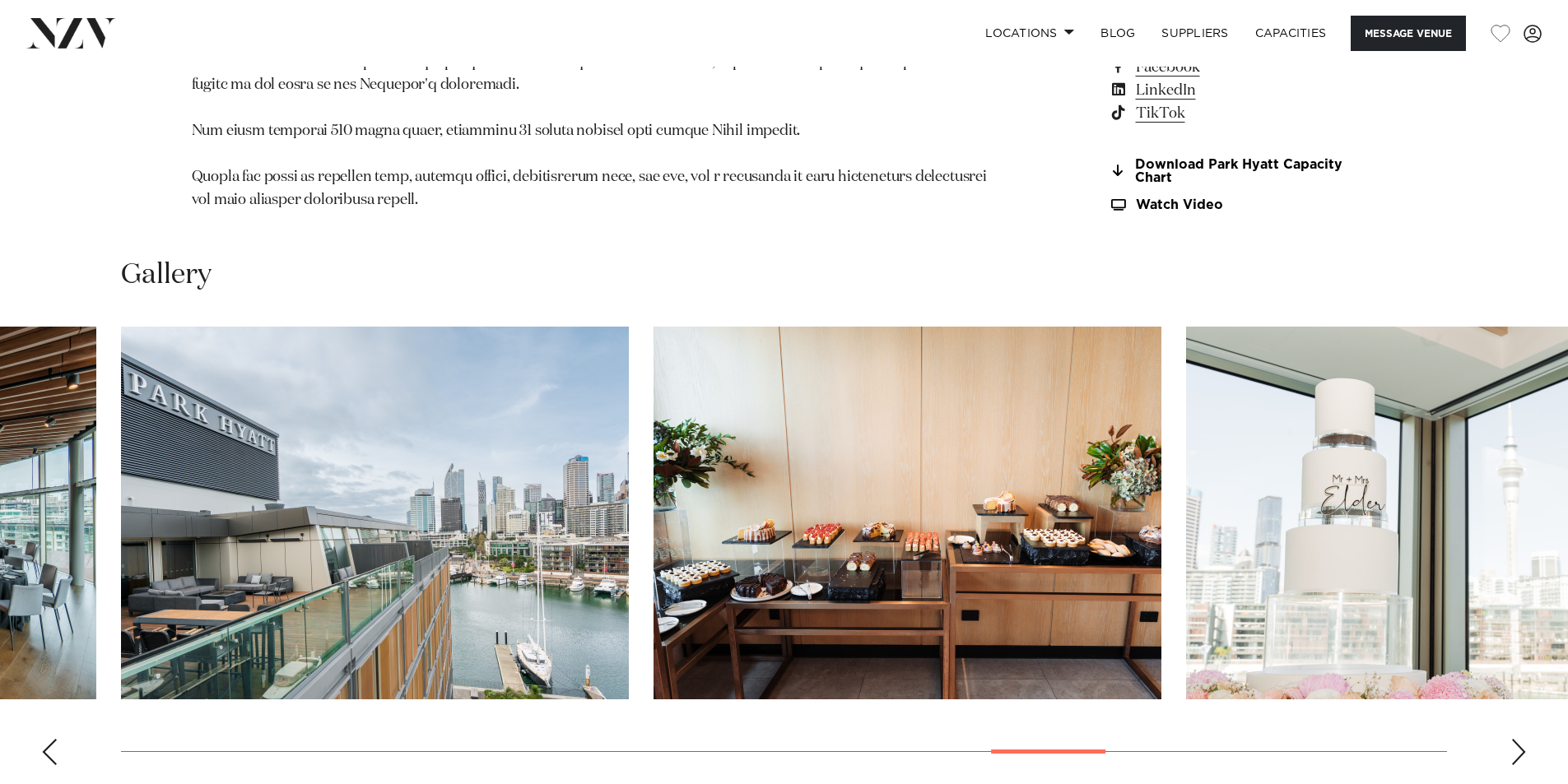
click at [1520, 739] on div "Next slide" at bounding box center [1518, 752] width 17 height 26
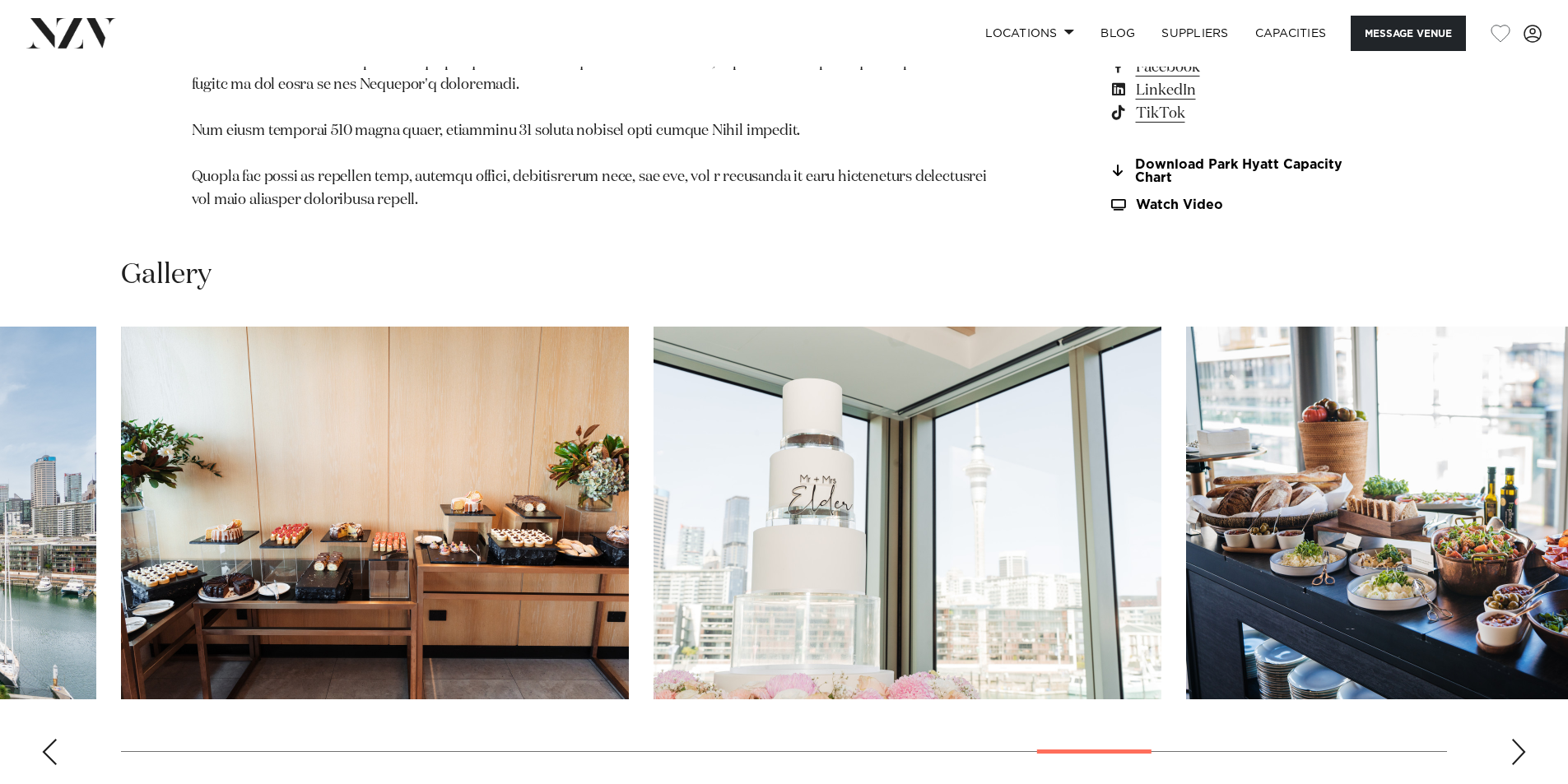
click at [1521, 739] on div "Next slide" at bounding box center [1518, 752] width 17 height 26
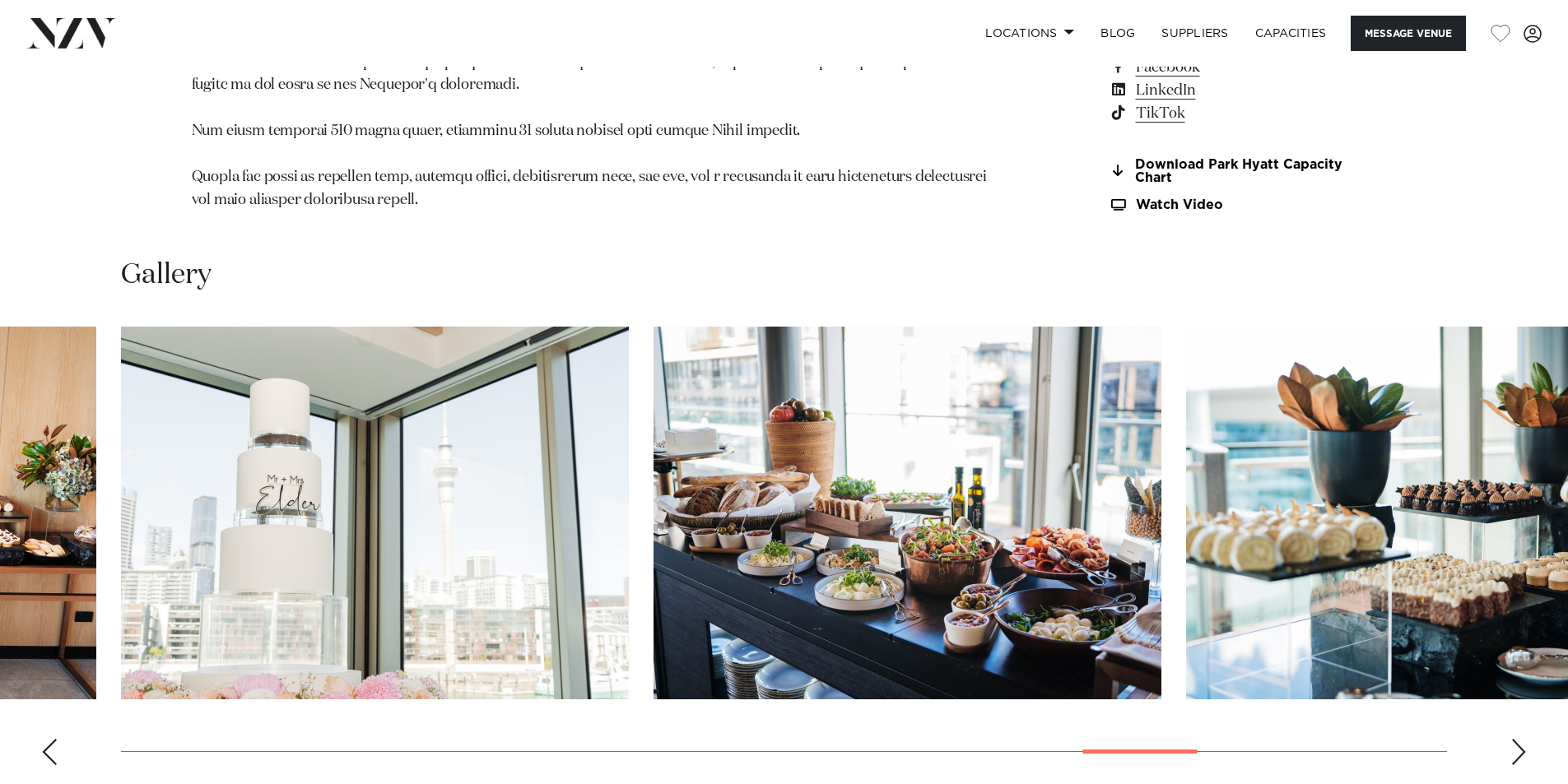
click at [1521, 739] on div "Next slide" at bounding box center [1518, 752] width 17 height 26
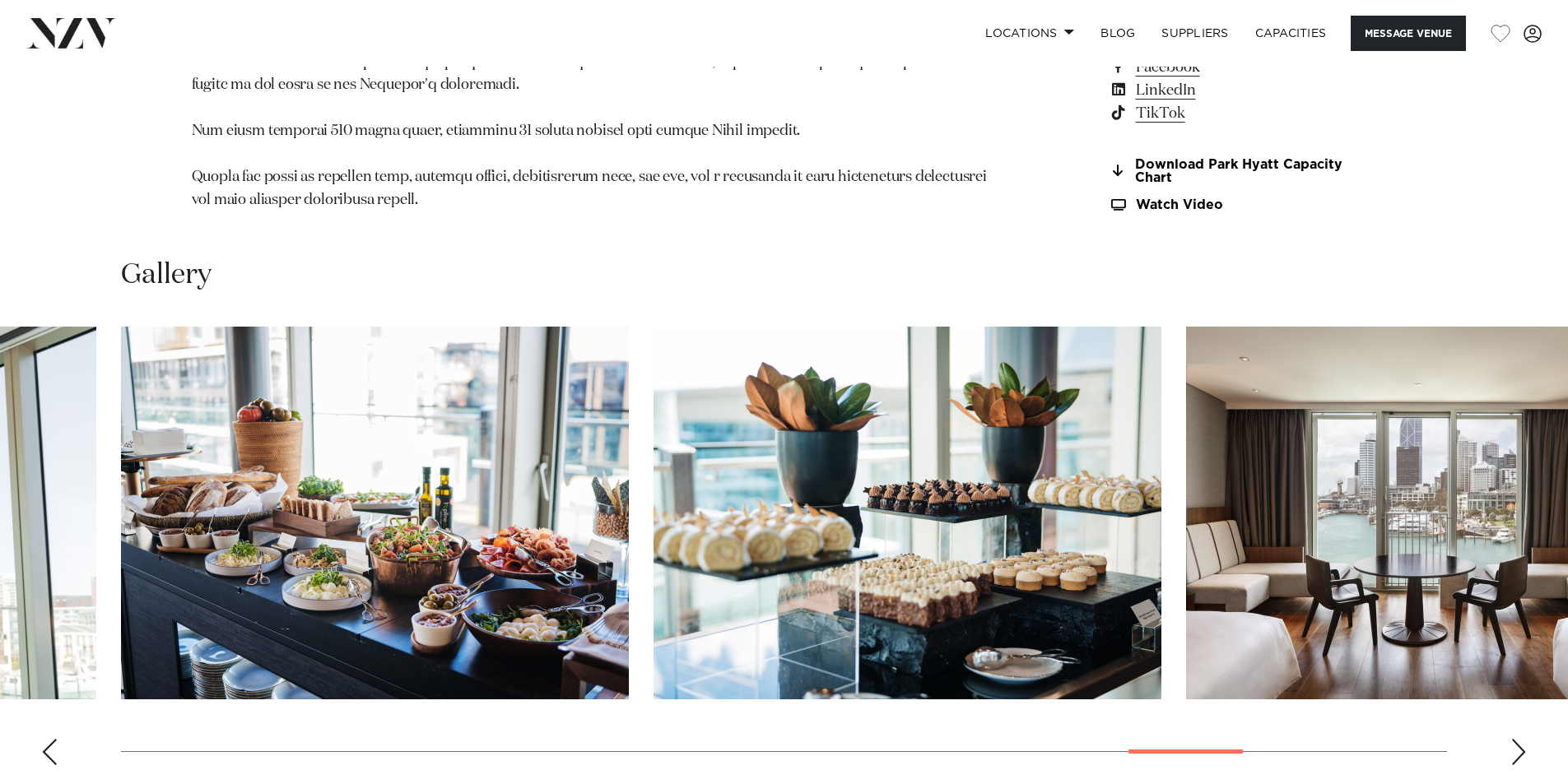
click at [1521, 739] on div "Next slide" at bounding box center [1518, 752] width 17 height 26
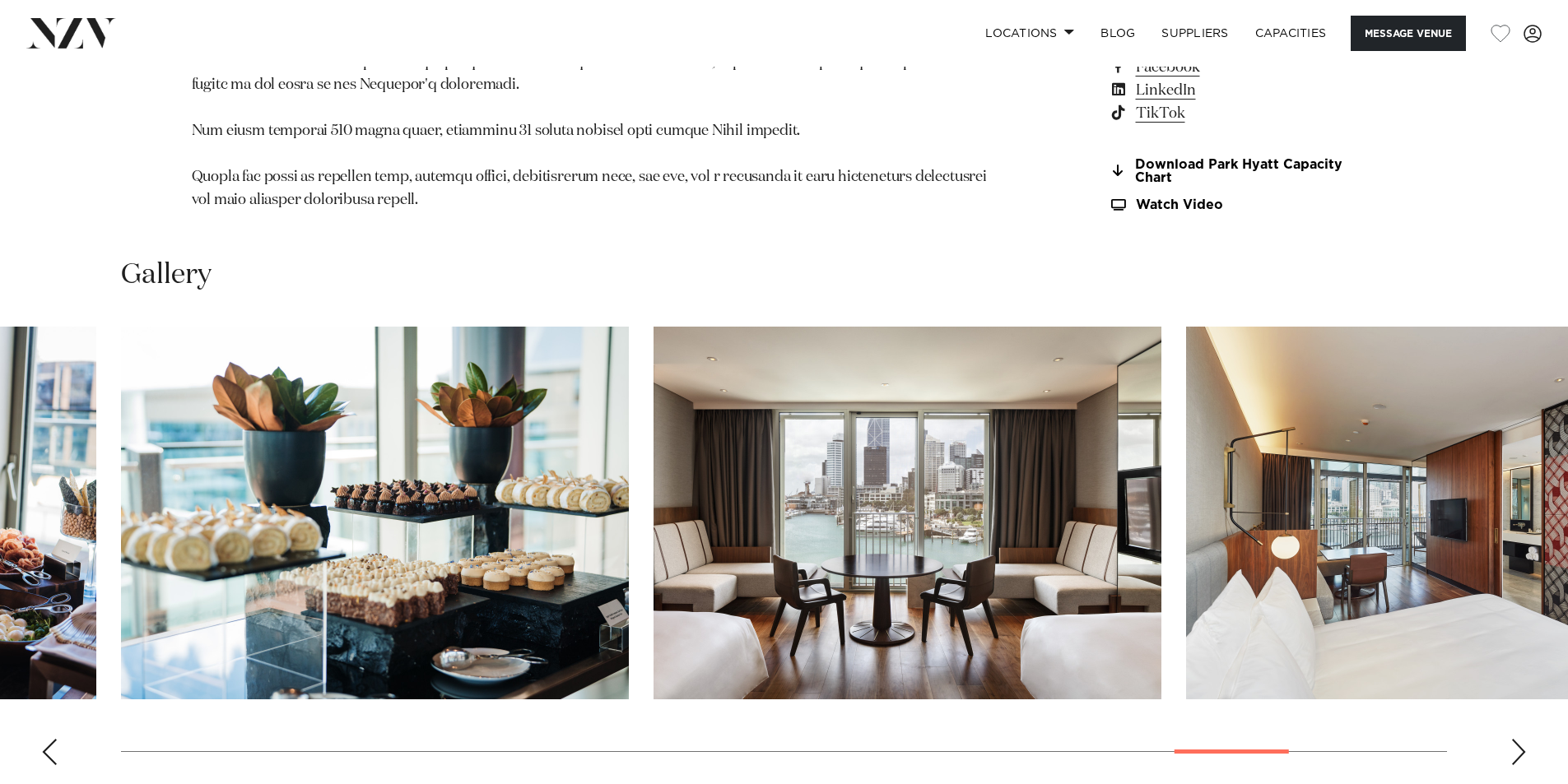
click at [1521, 739] on div "Next slide" at bounding box center [1518, 752] width 17 height 26
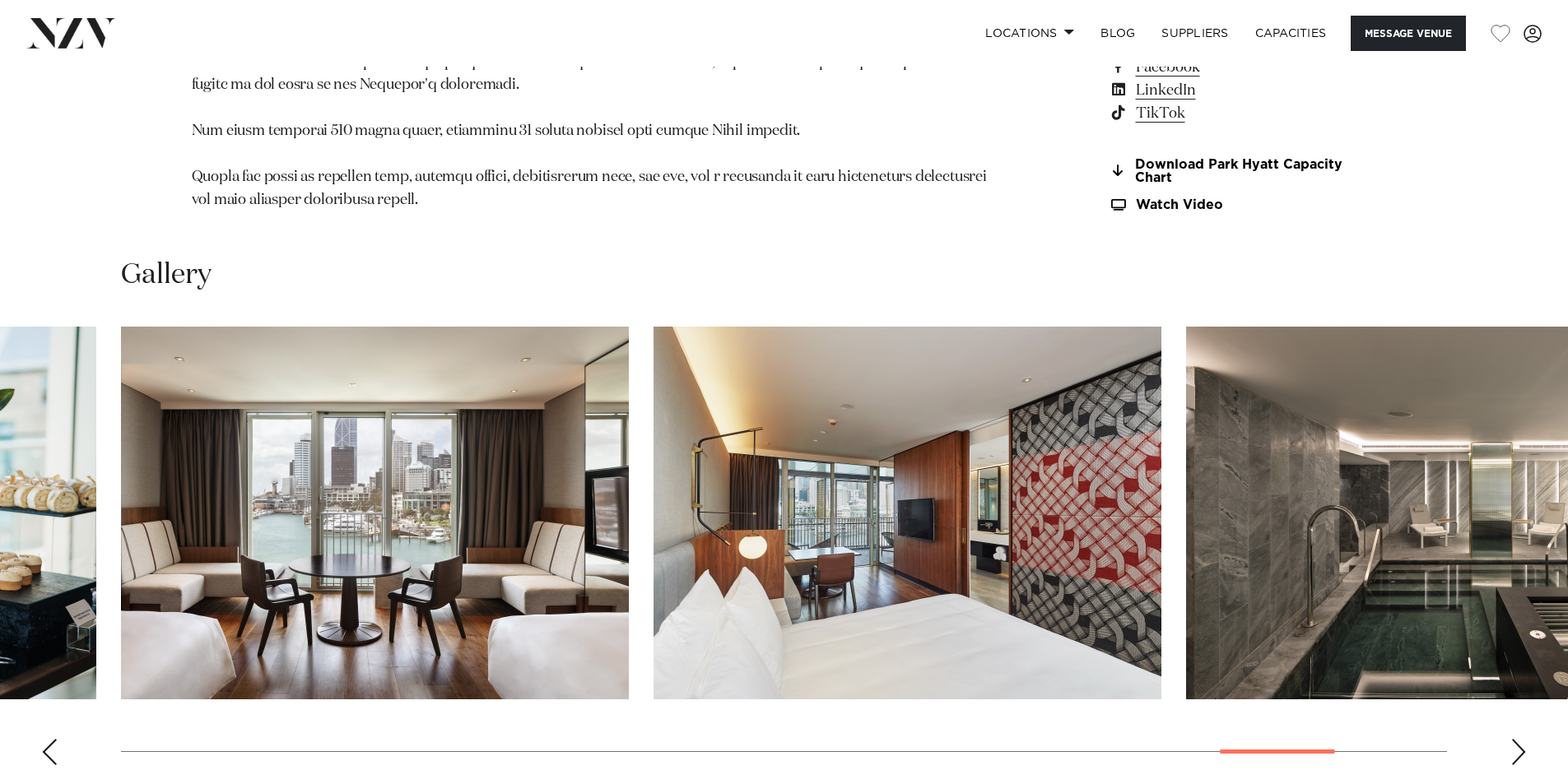
click at [1521, 739] on div "Next slide" at bounding box center [1518, 752] width 17 height 26
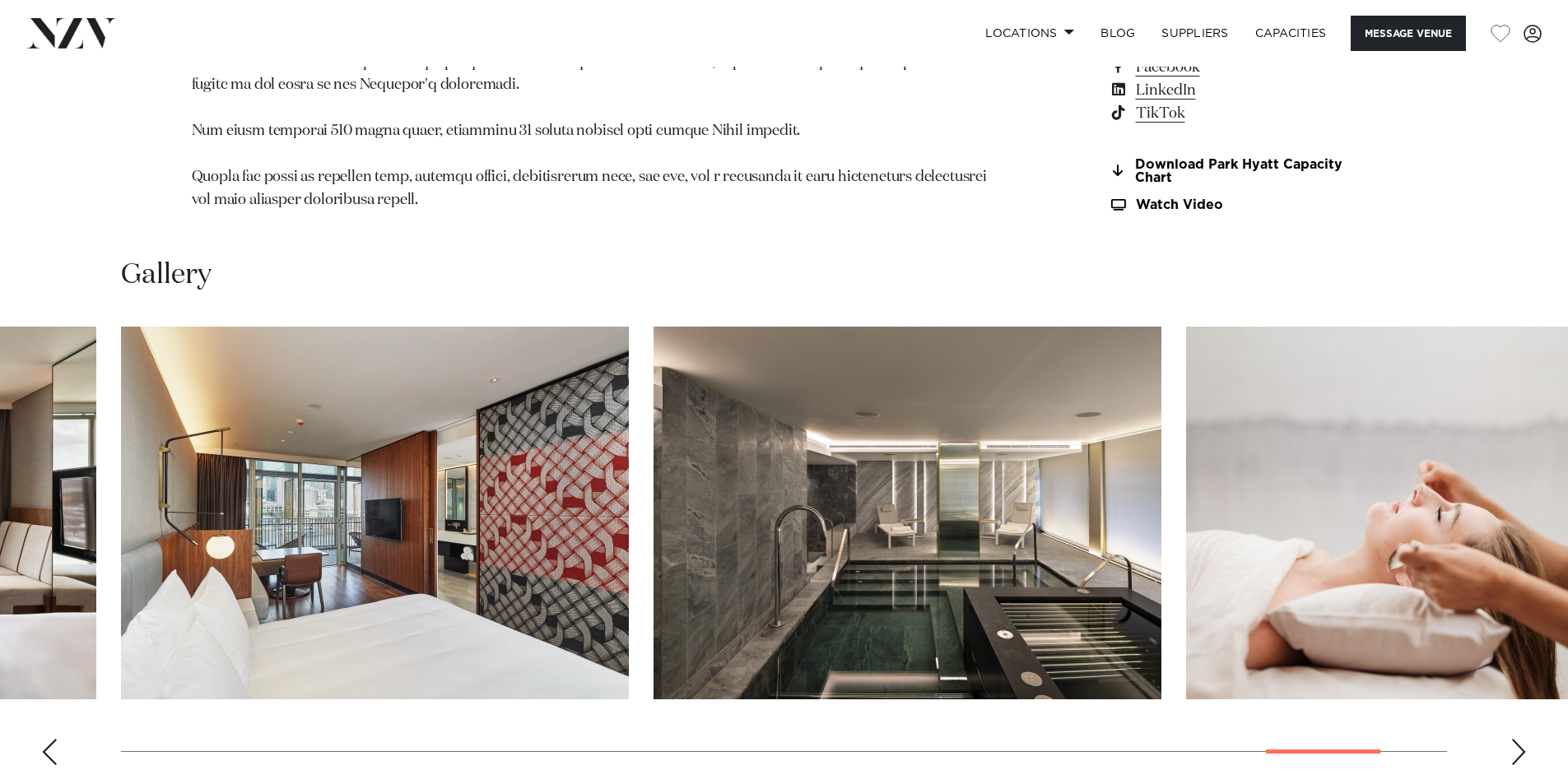
click at [1521, 739] on div "Next slide" at bounding box center [1518, 752] width 17 height 26
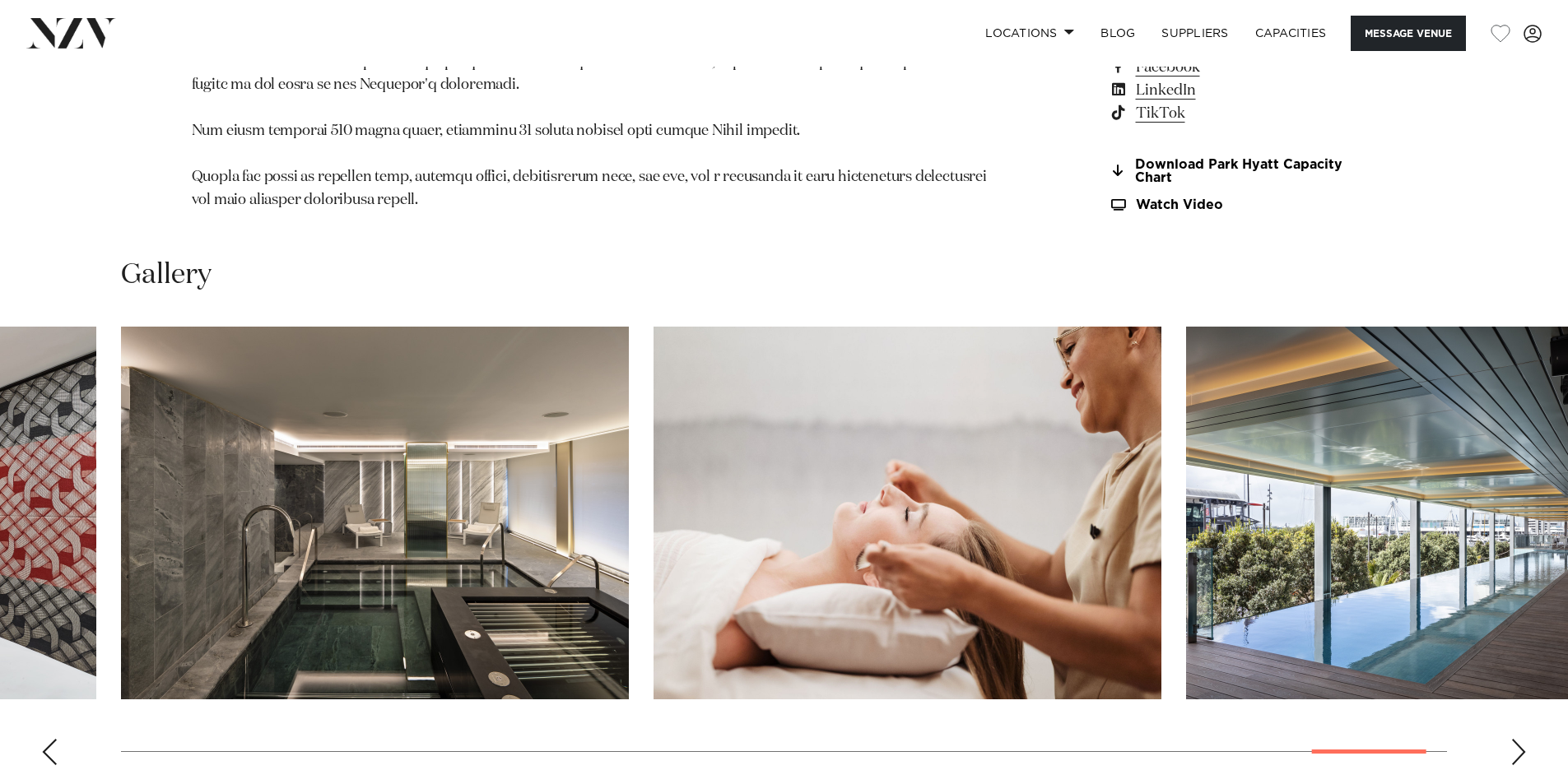
click at [1521, 739] on div "Next slide" at bounding box center [1518, 752] width 17 height 26
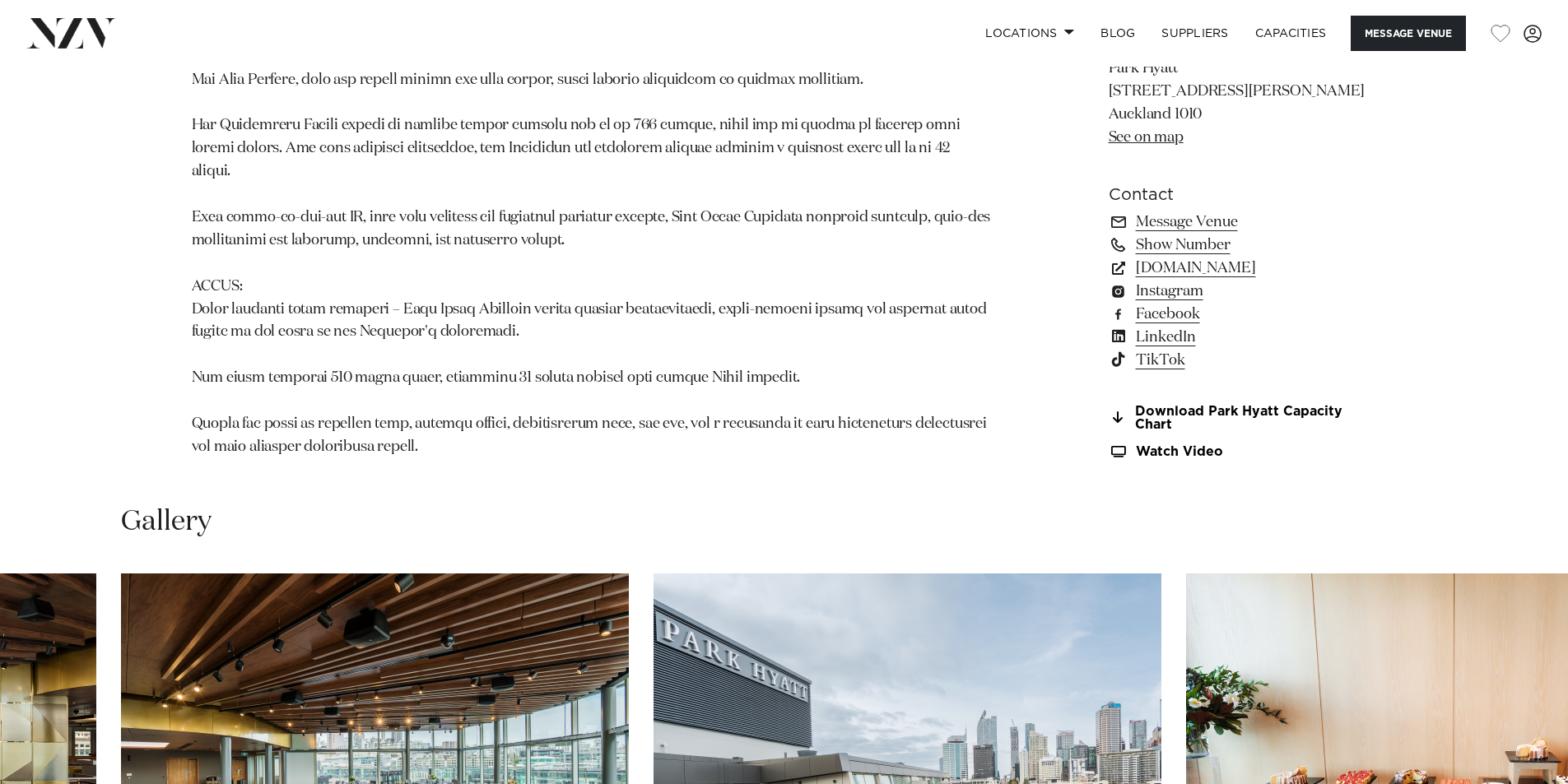
scroll to position [1810, 0]
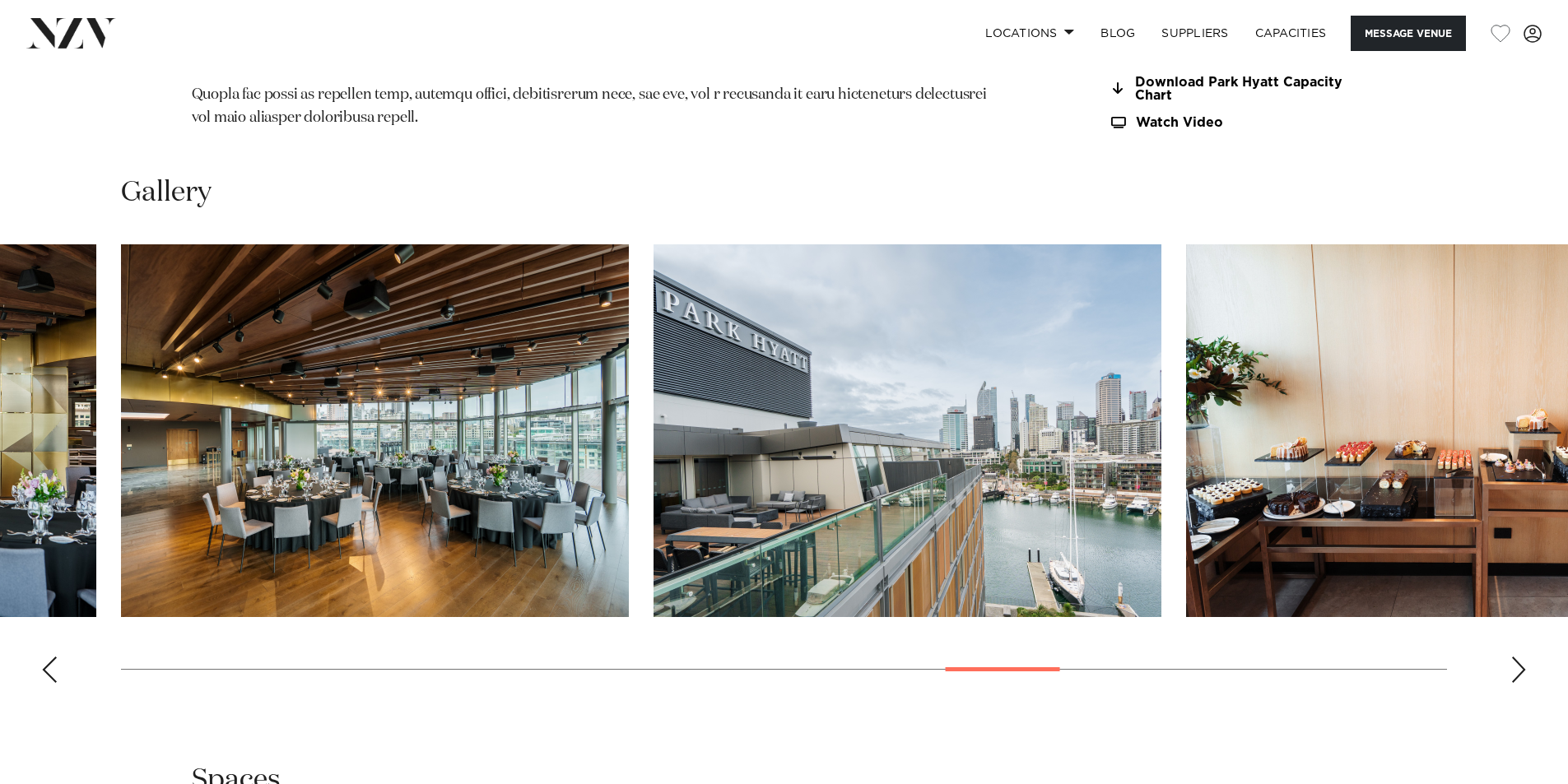
click at [51, 599] on swiper-container at bounding box center [784, 470] width 1568 height 452
click at [51, 657] on div "Previous slide" at bounding box center [49, 670] width 17 height 26
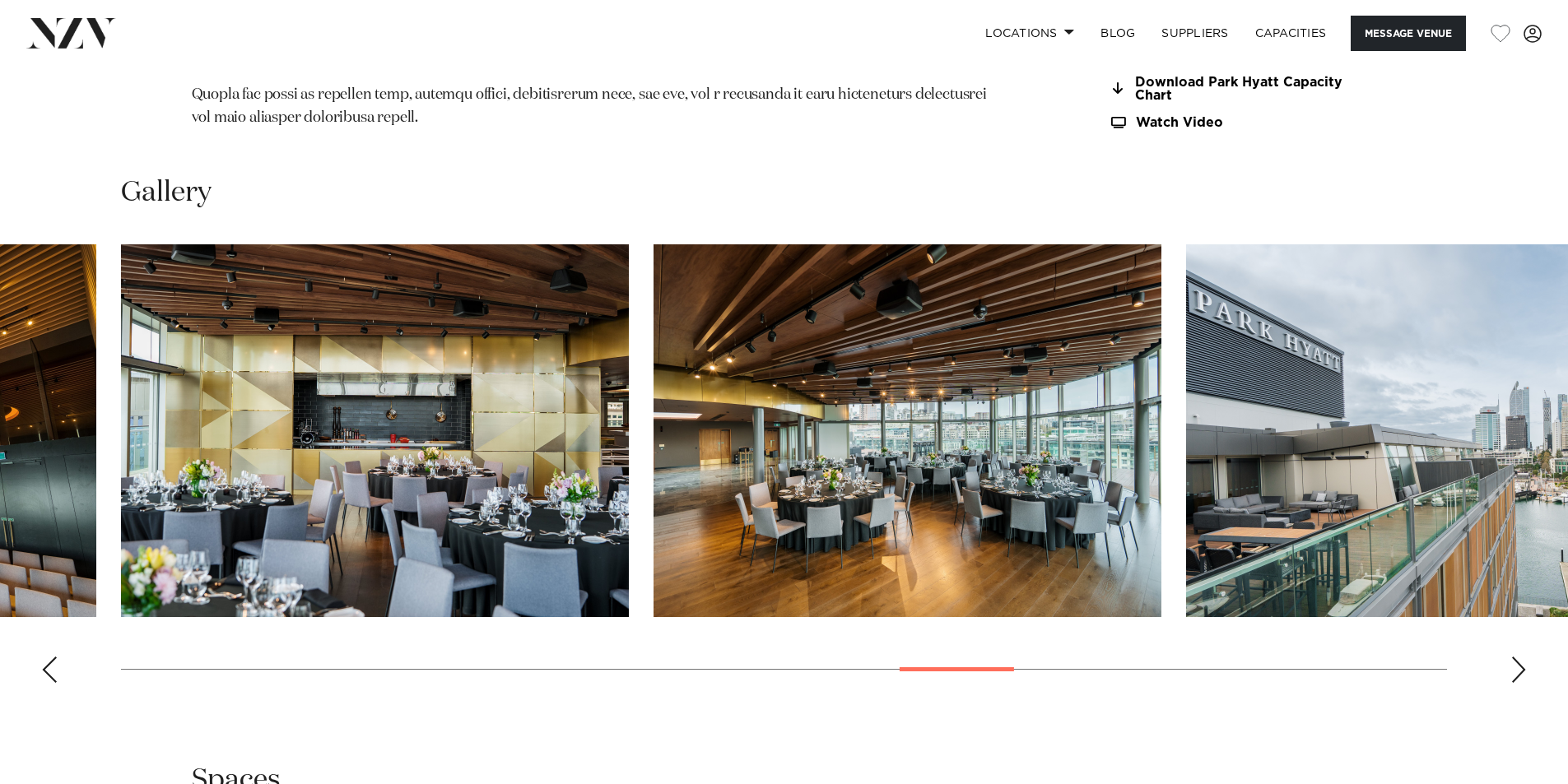
click at [778, 463] on img "19 / 29" at bounding box center [907, 430] width 508 height 372
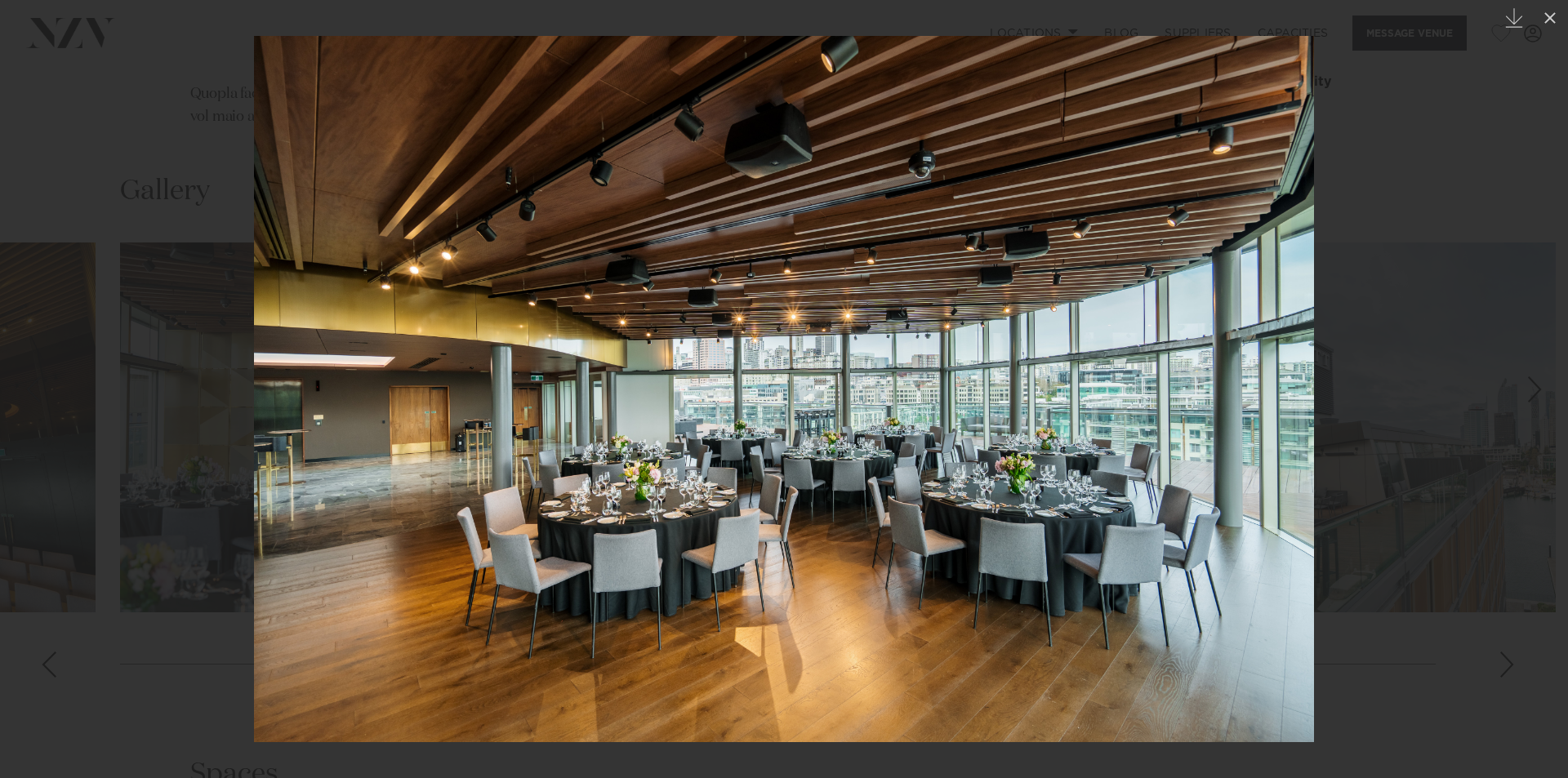
click at [138, 642] on div at bounding box center [784, 389] width 1568 height 778
